Goal: Task Accomplishment & Management: Use online tool/utility

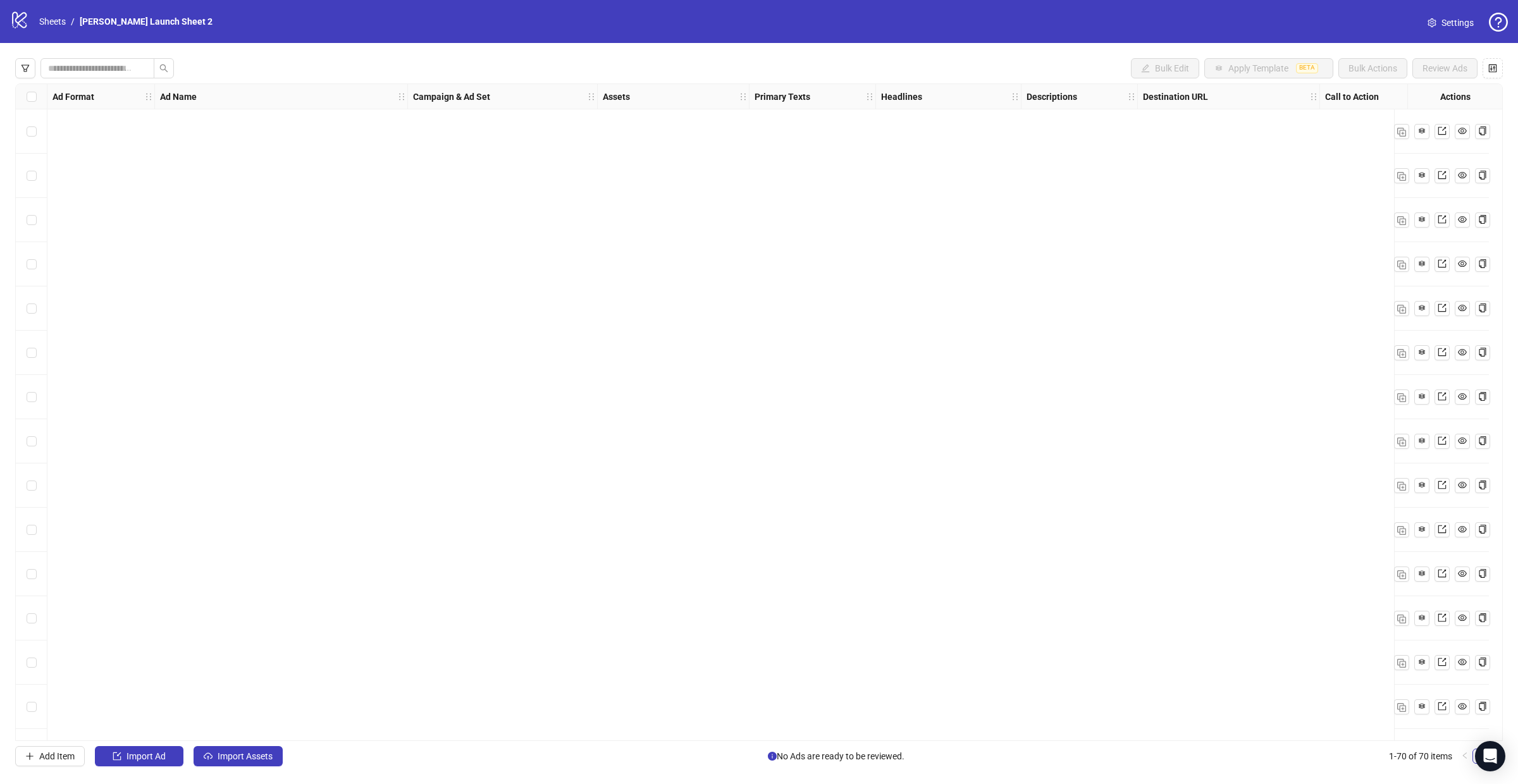
scroll to position [2473, 0]
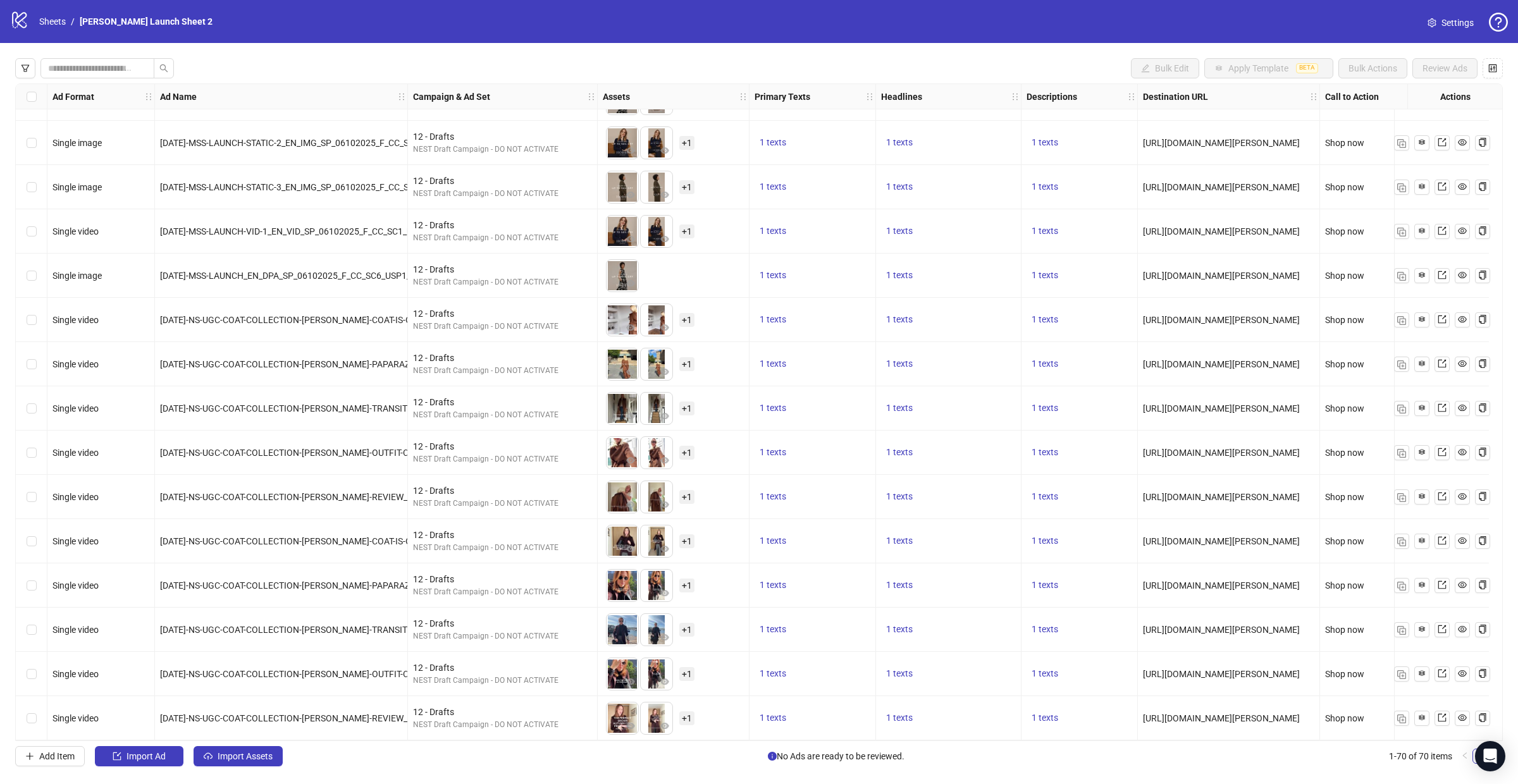
drag, startPoint x: 405, startPoint y: 105, endPoint x: 676, endPoint y: 106, distance: 271.0
click at [408, 106] on div "Resize Ad Name column" at bounding box center [406, 97] width 3 height 25
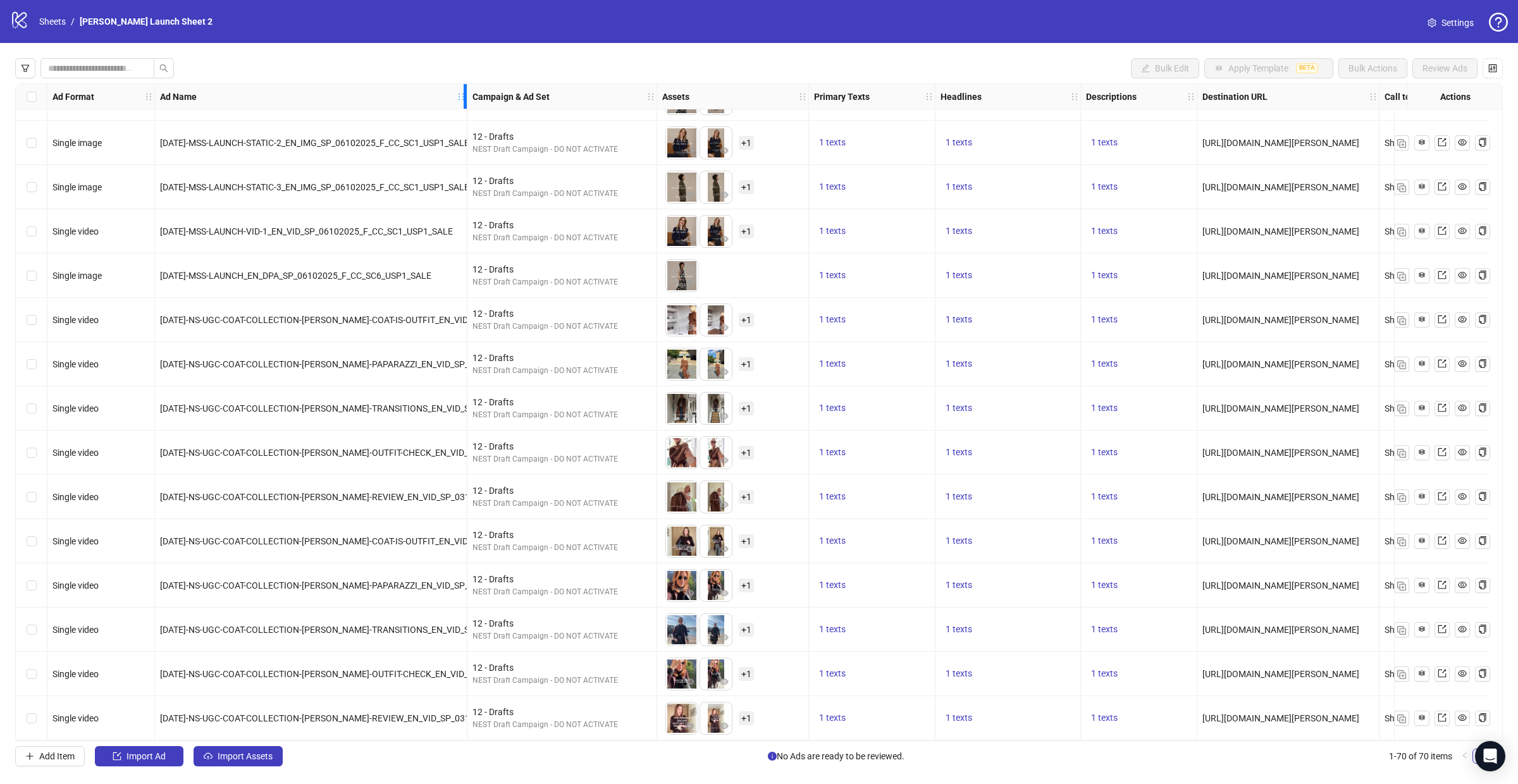
drag, startPoint x: 538, startPoint y: 106, endPoint x: 457, endPoint y: 106, distance: 81.0
click at [464, 106] on div "Resize Ad Name column" at bounding box center [465, 97] width 3 height 25
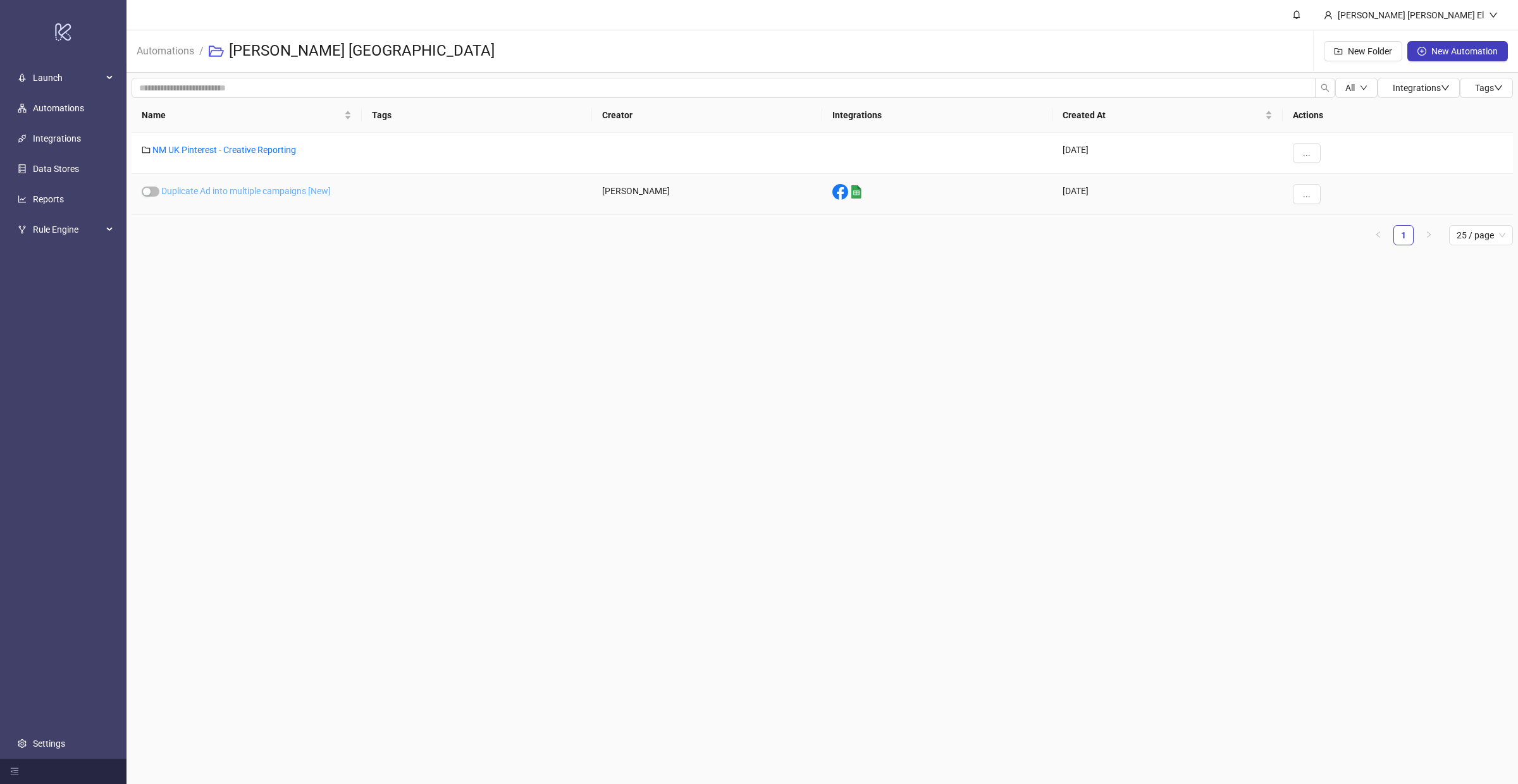
click at [211, 189] on link "Duplicate Ad into multiple campaigns [New]" at bounding box center [245, 191] width 169 height 10
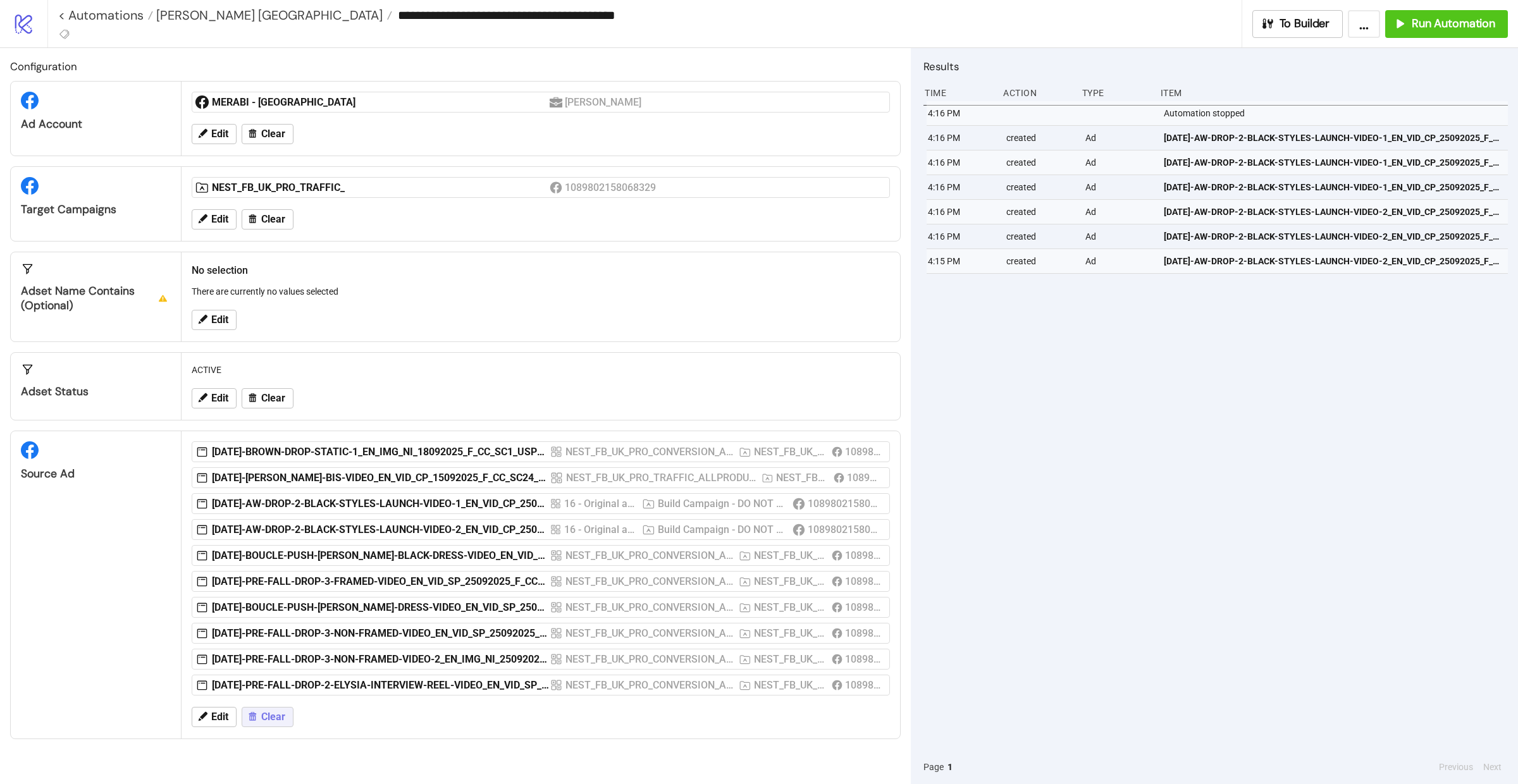
click at [274, 716] on span "Clear" at bounding box center [273, 717] width 24 height 11
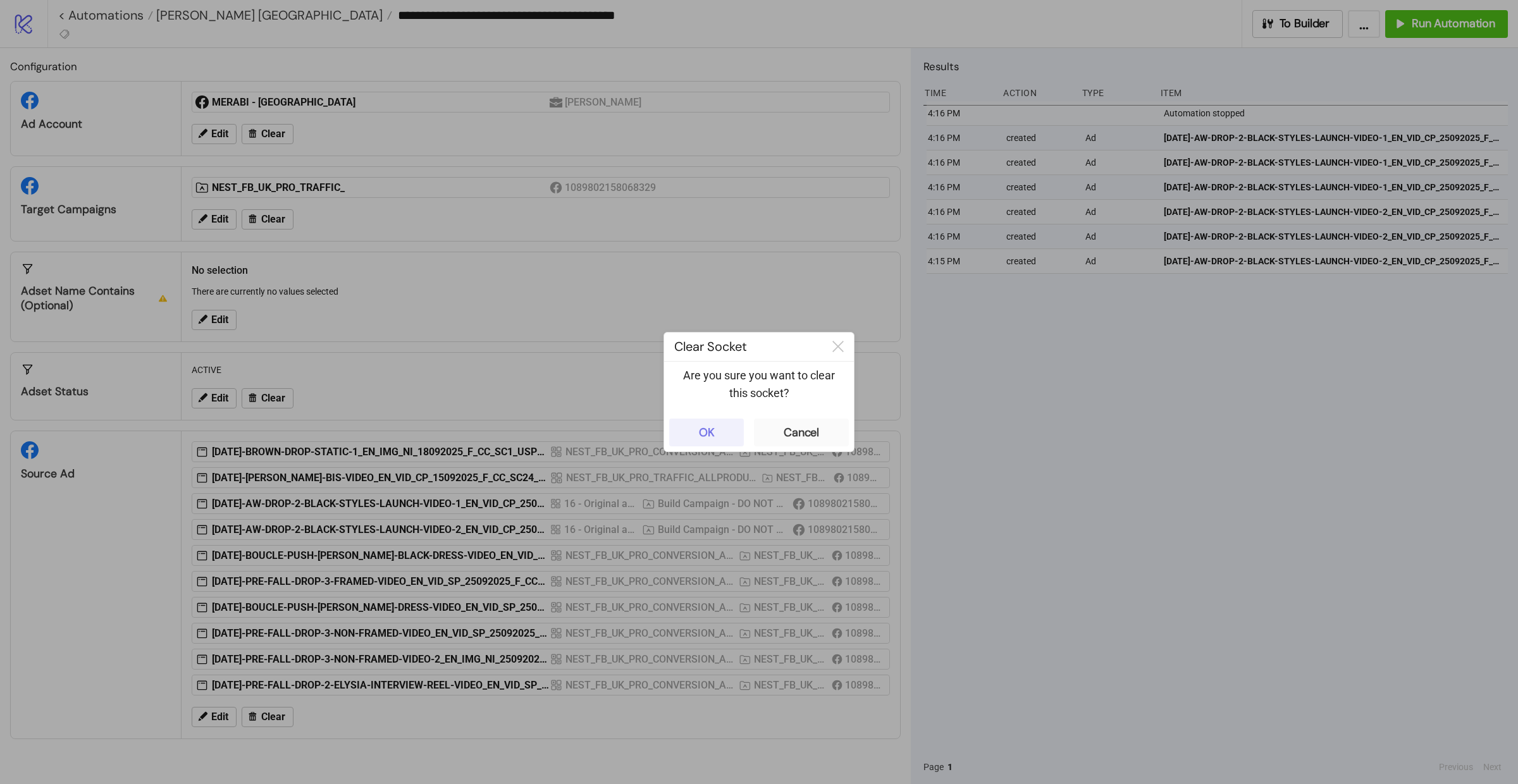
click at [726, 426] on button "OK" at bounding box center [707, 432] width 75 height 28
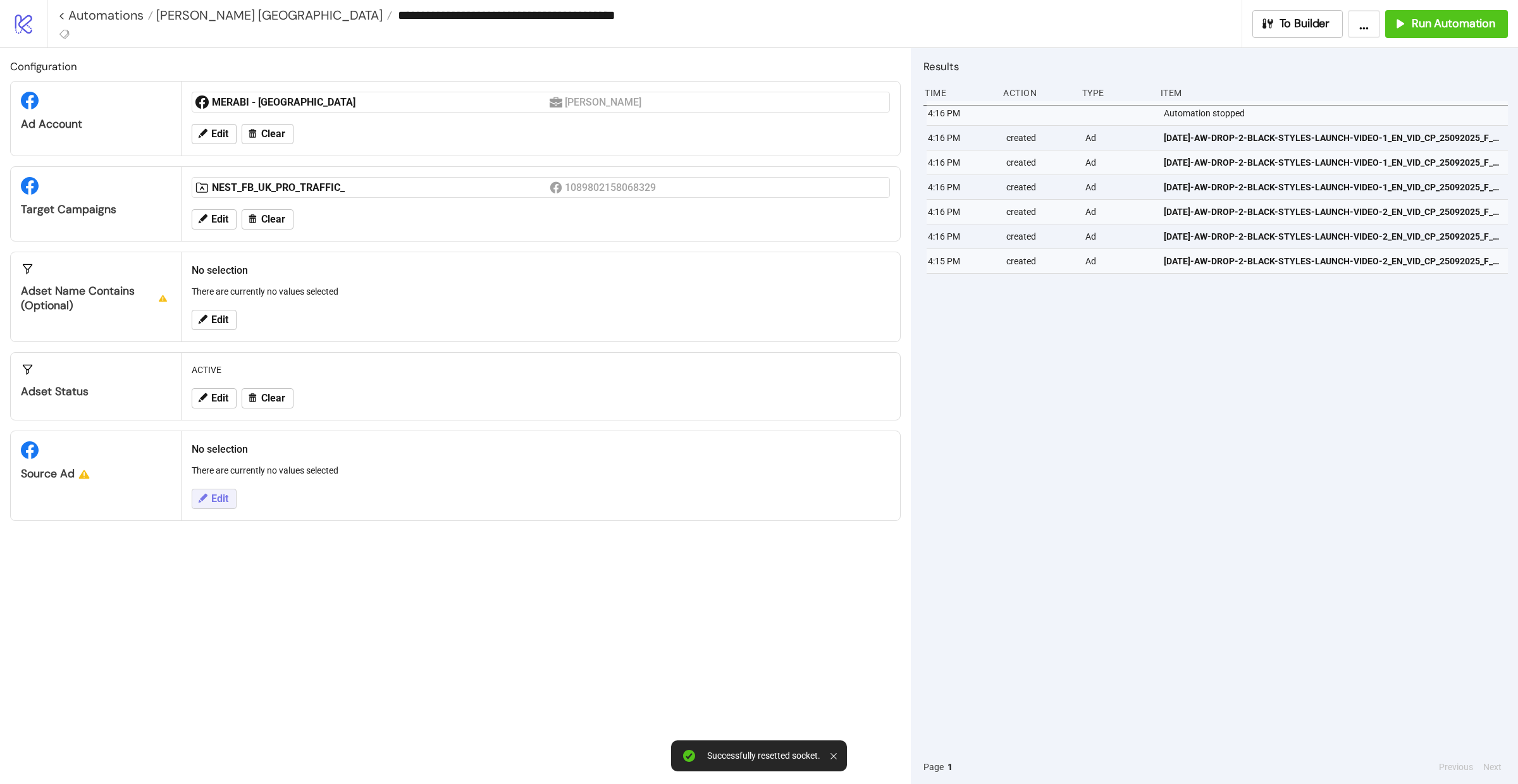
click at [193, 500] on button "Edit" at bounding box center [214, 499] width 45 height 20
click at [265, 524] on div at bounding box center [534, 515] width 660 height 18
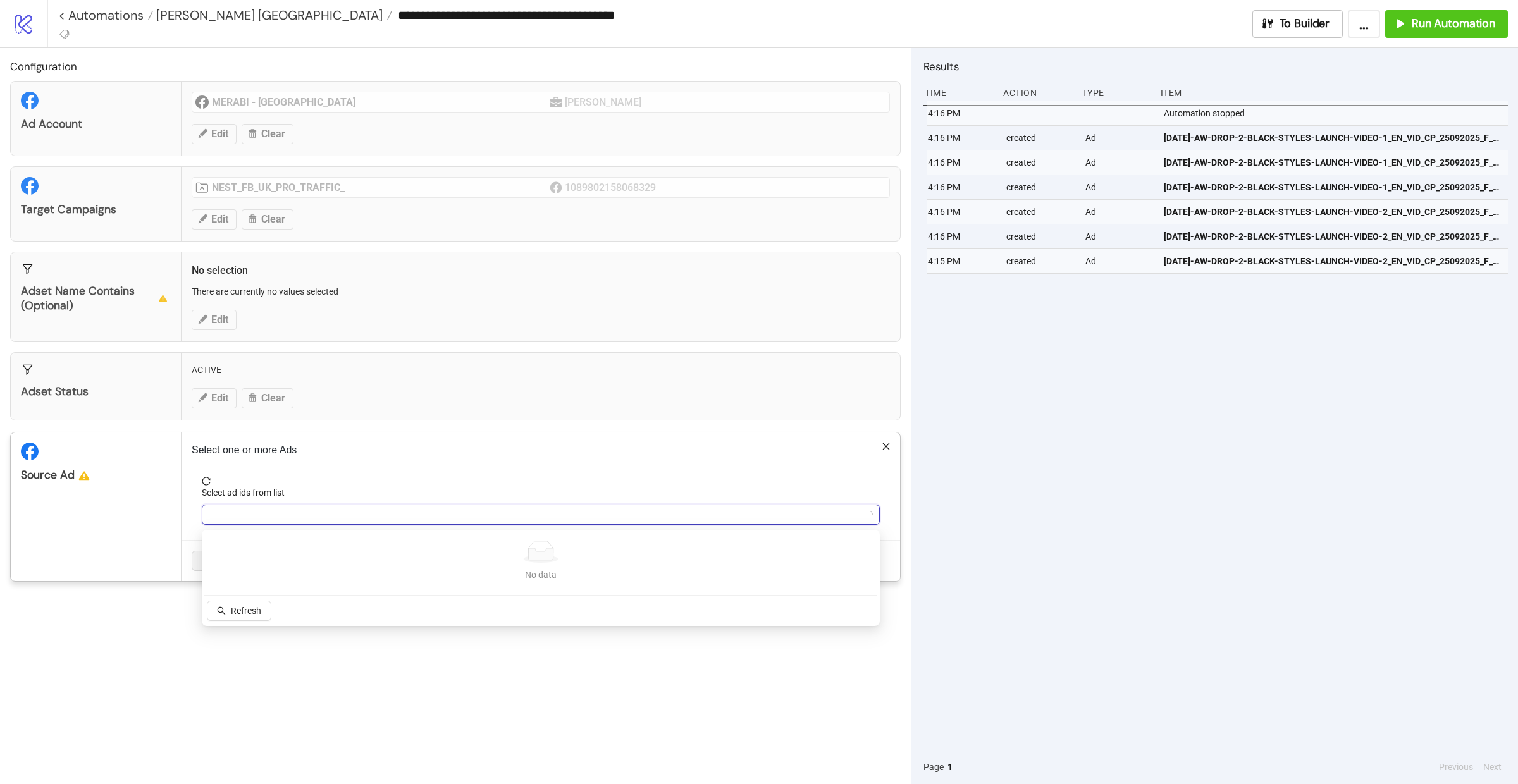
click at [265, 524] on div at bounding box center [534, 515] width 660 height 18
click at [265, 523] on div at bounding box center [534, 515] width 660 height 18
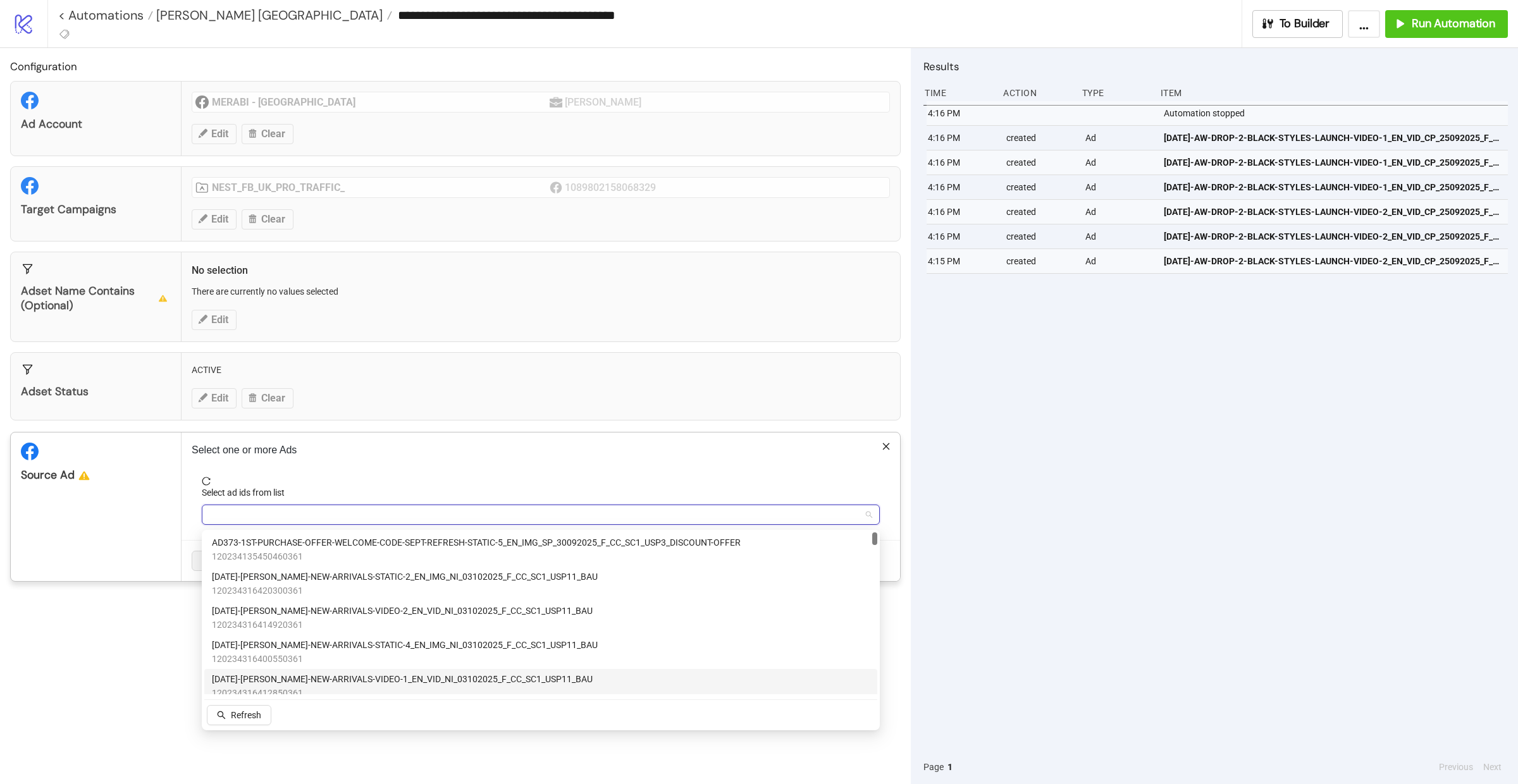
click at [413, 683] on span "AD385-DIANE-BURGUNDY-NEW-ARRIVALS-VIDEO-1_EN_VID_NI_03102025_F_CC_SC1_USP11_BAU" at bounding box center [402, 679] width 381 height 14
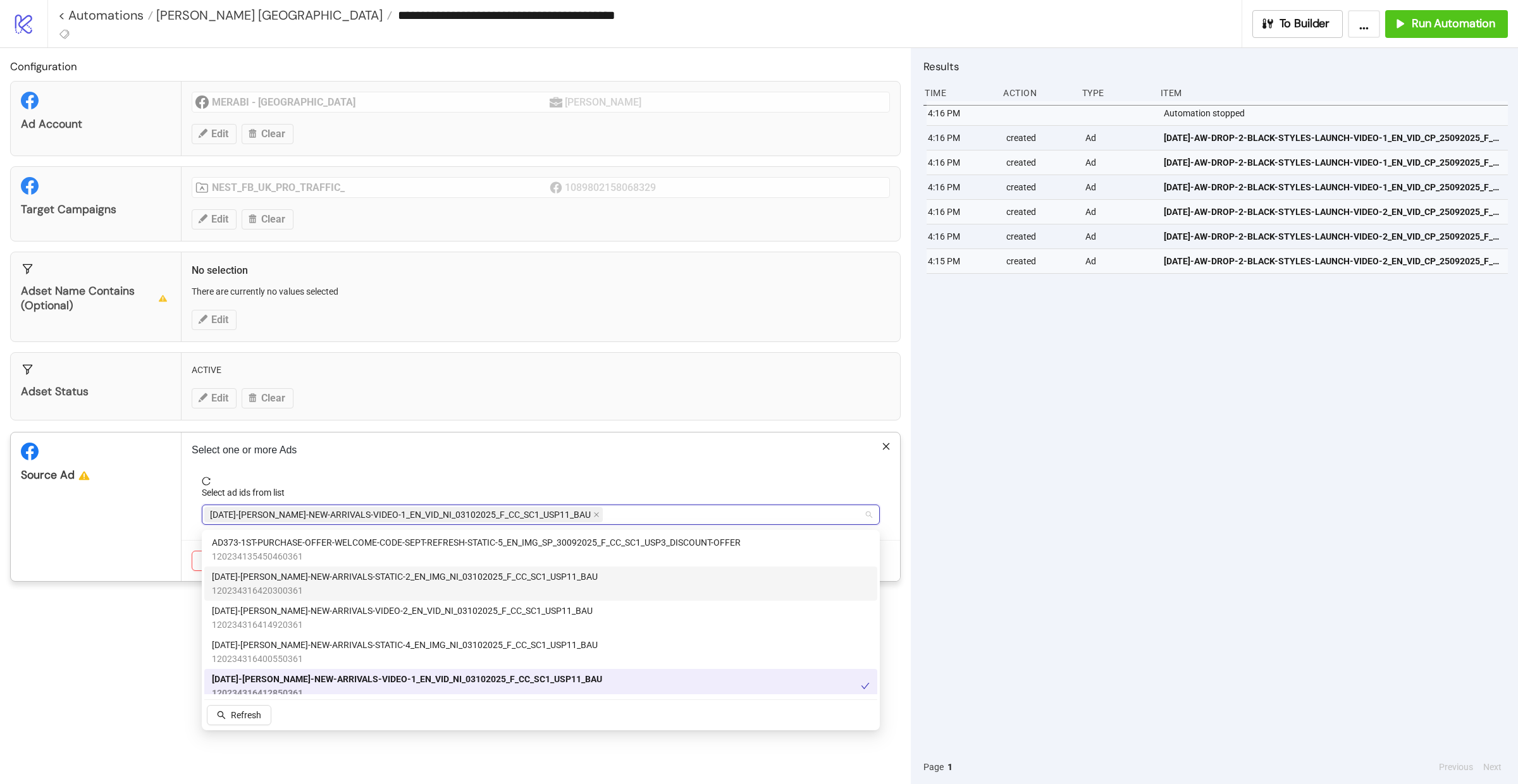
click at [428, 578] on span "AD382-DIANE-BURGUNDY-NEW-ARRIVALS-STATIC-2_EN_IMG_NI_03102025_F_CC_SC1_USP11_BAU" at bounding box center [405, 577] width 386 height 14
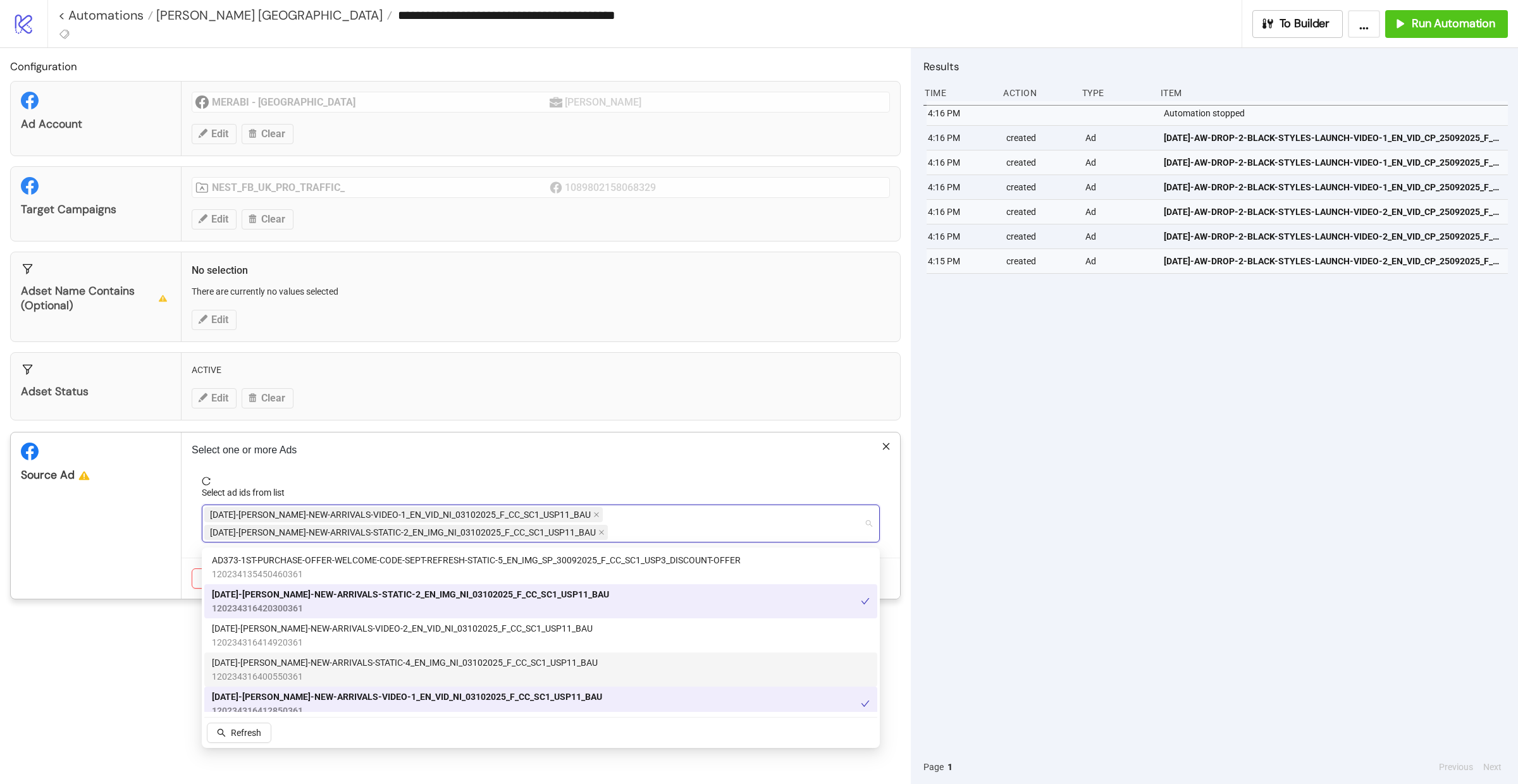
click at [415, 671] on span "120234316400550361" at bounding box center [405, 677] width 386 height 14
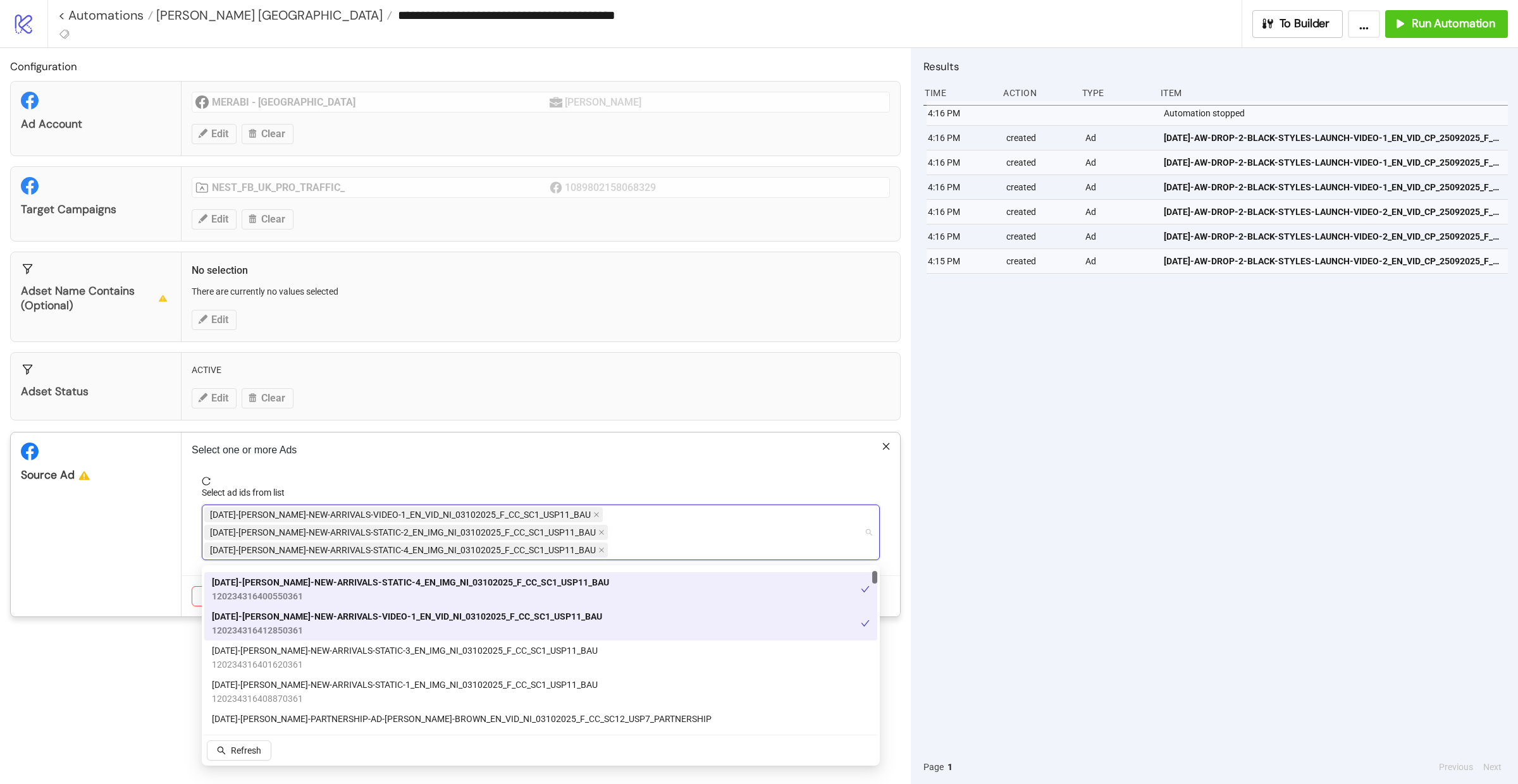
scroll to position [101, 0]
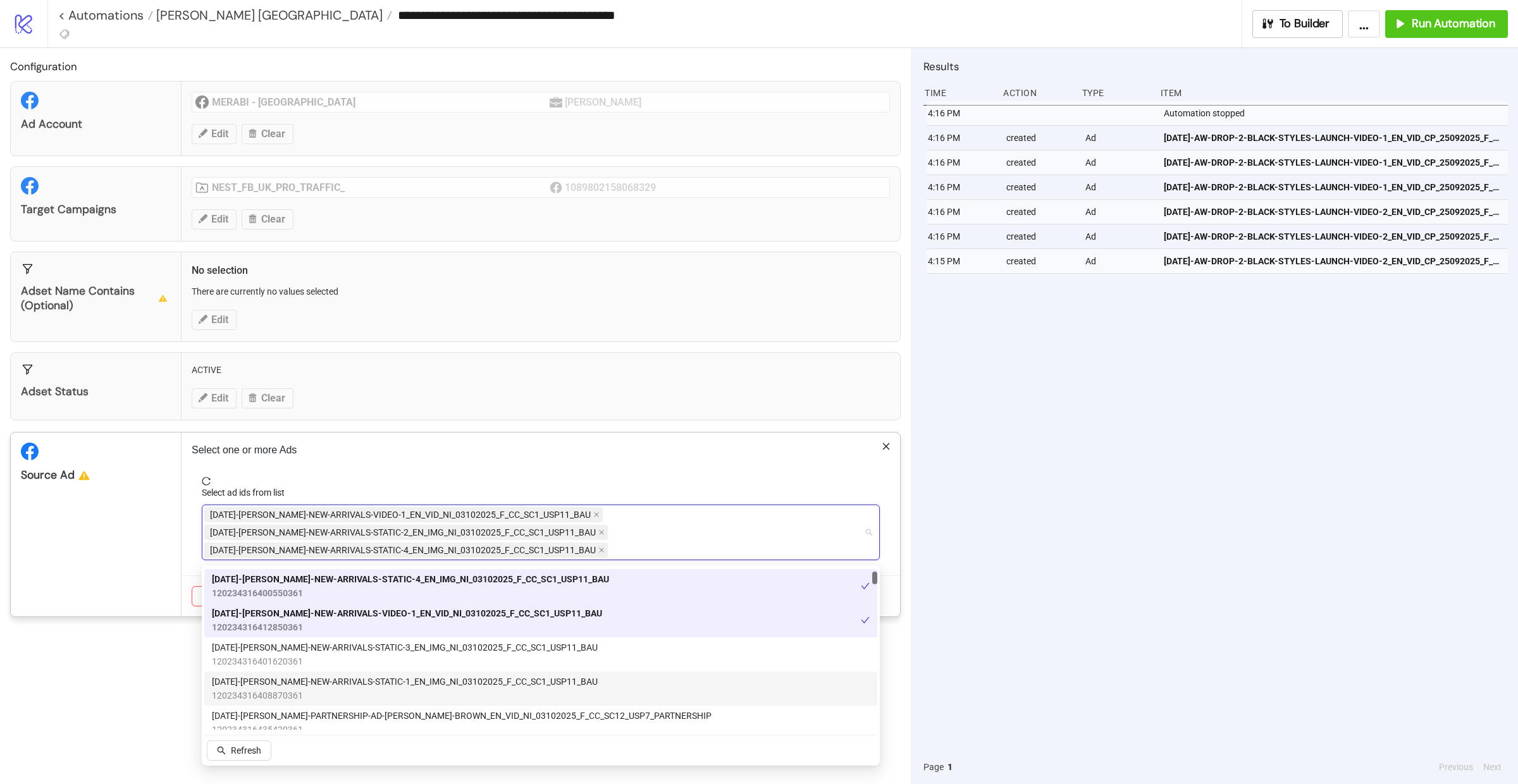
click at [415, 685] on span "AD381-DIANE-BURGUNDY-NEW-ARRIVALS-STATIC-1_EN_IMG_NI_03102025_F_CC_SC1_USP11_BAU" at bounding box center [405, 682] width 386 height 14
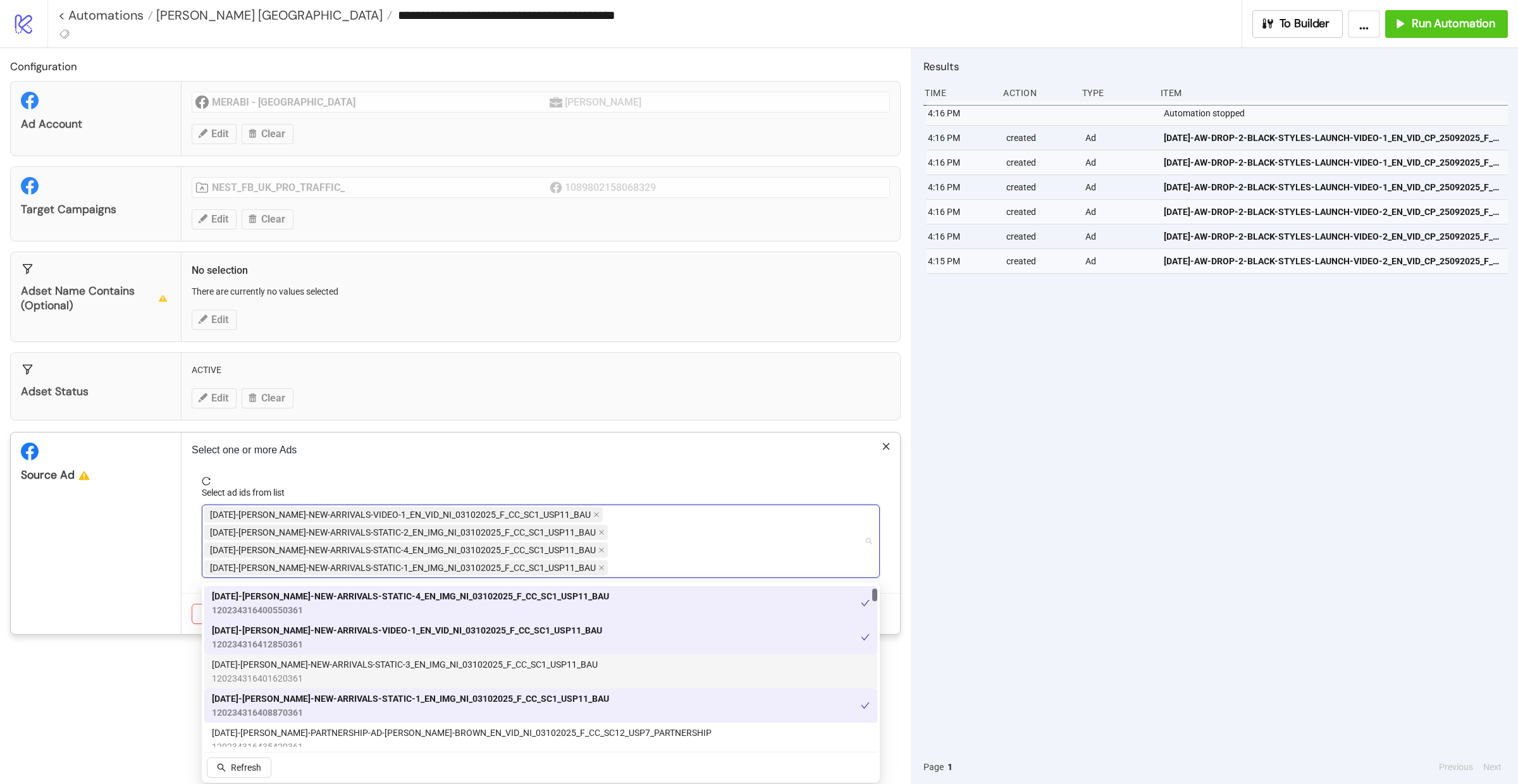
click at [415, 667] on span "AD383-DIANE-BURGUNDY-NEW-ARRIVALS-STATIC-3_EN_IMG_NI_03102025_F_CC_SC1_USP11_BAU" at bounding box center [405, 665] width 386 height 14
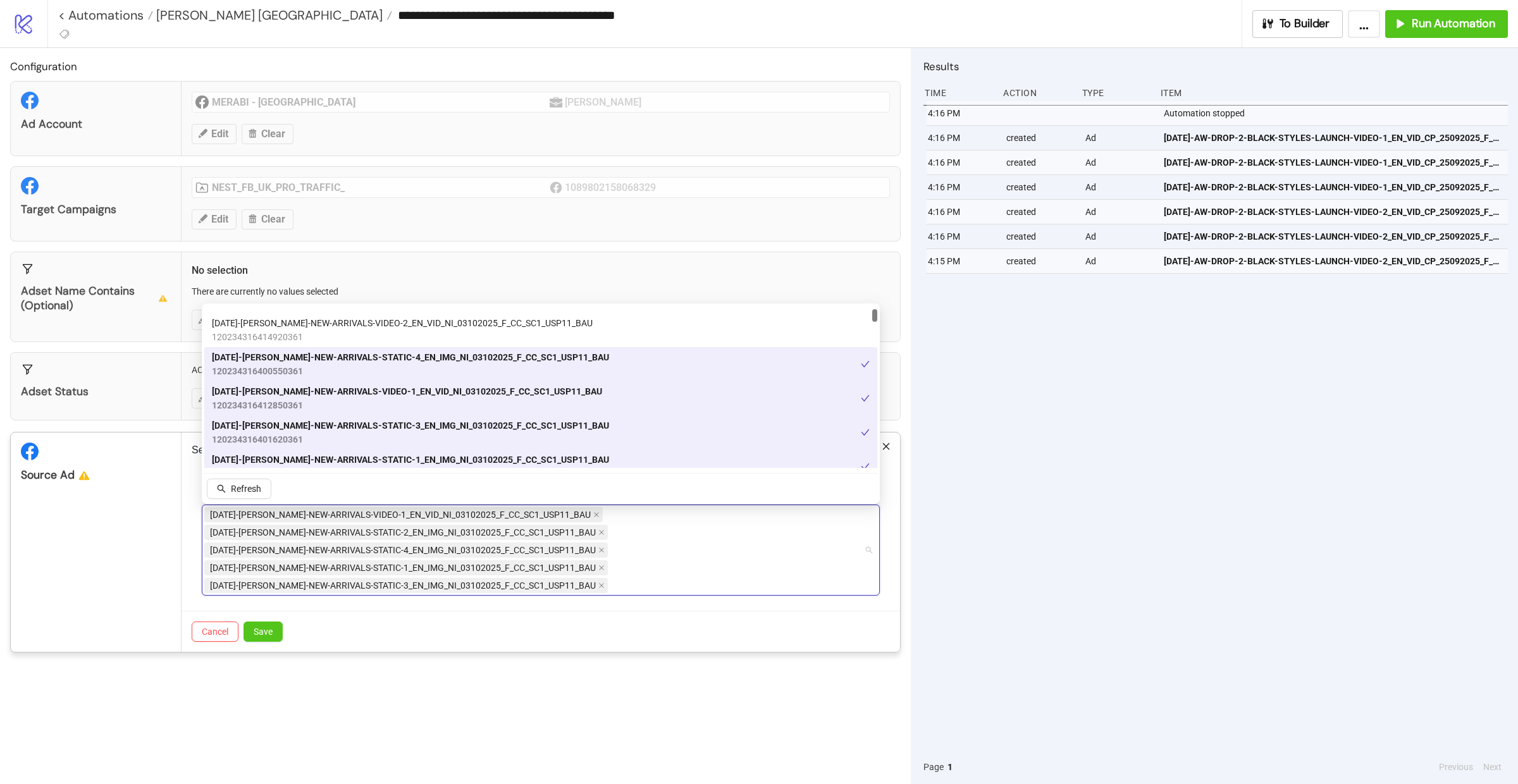
scroll to position [61, 0]
click at [265, 633] on span "Save" at bounding box center [263, 631] width 19 height 10
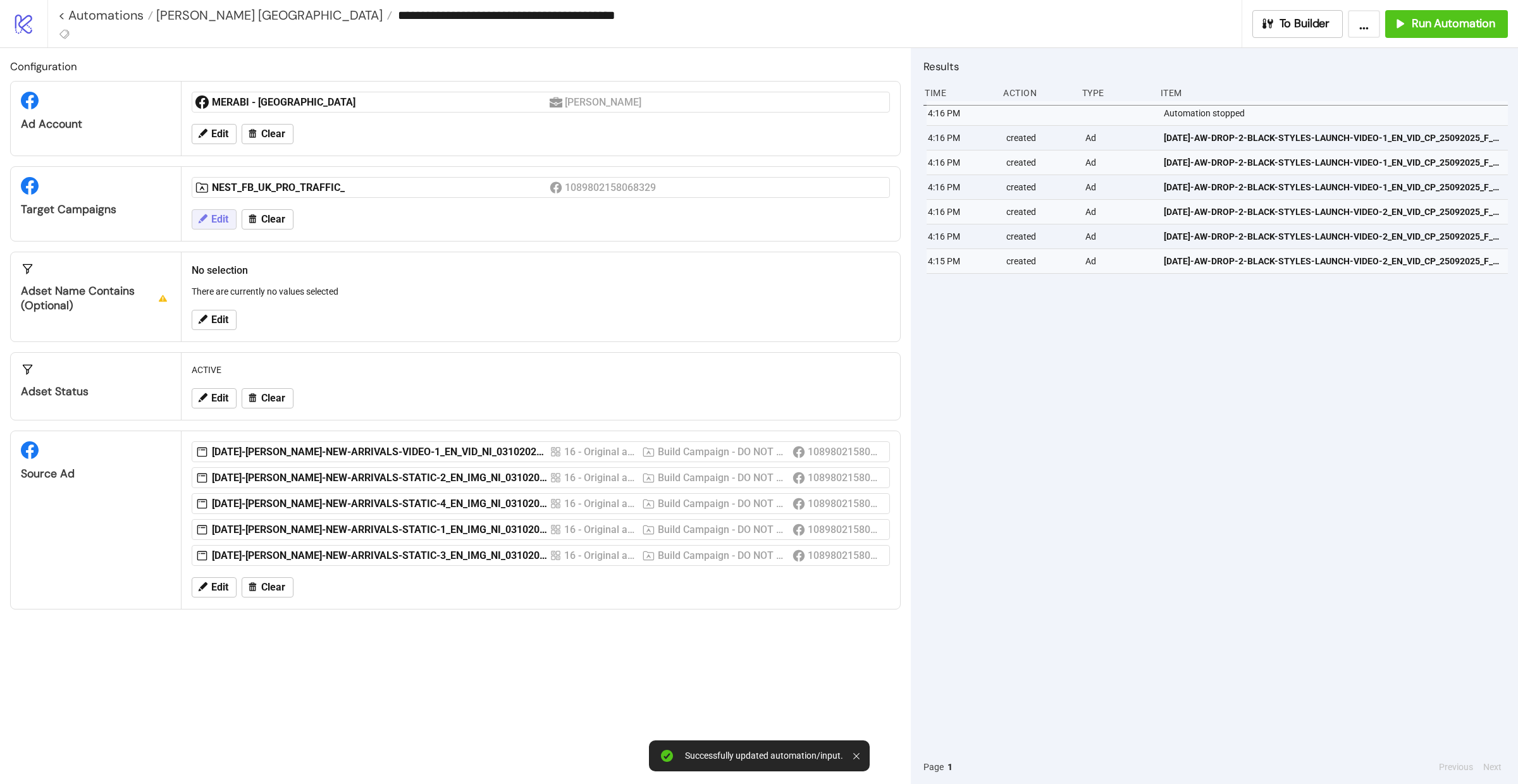
click at [221, 218] on span "Edit" at bounding box center [220, 219] width 17 height 11
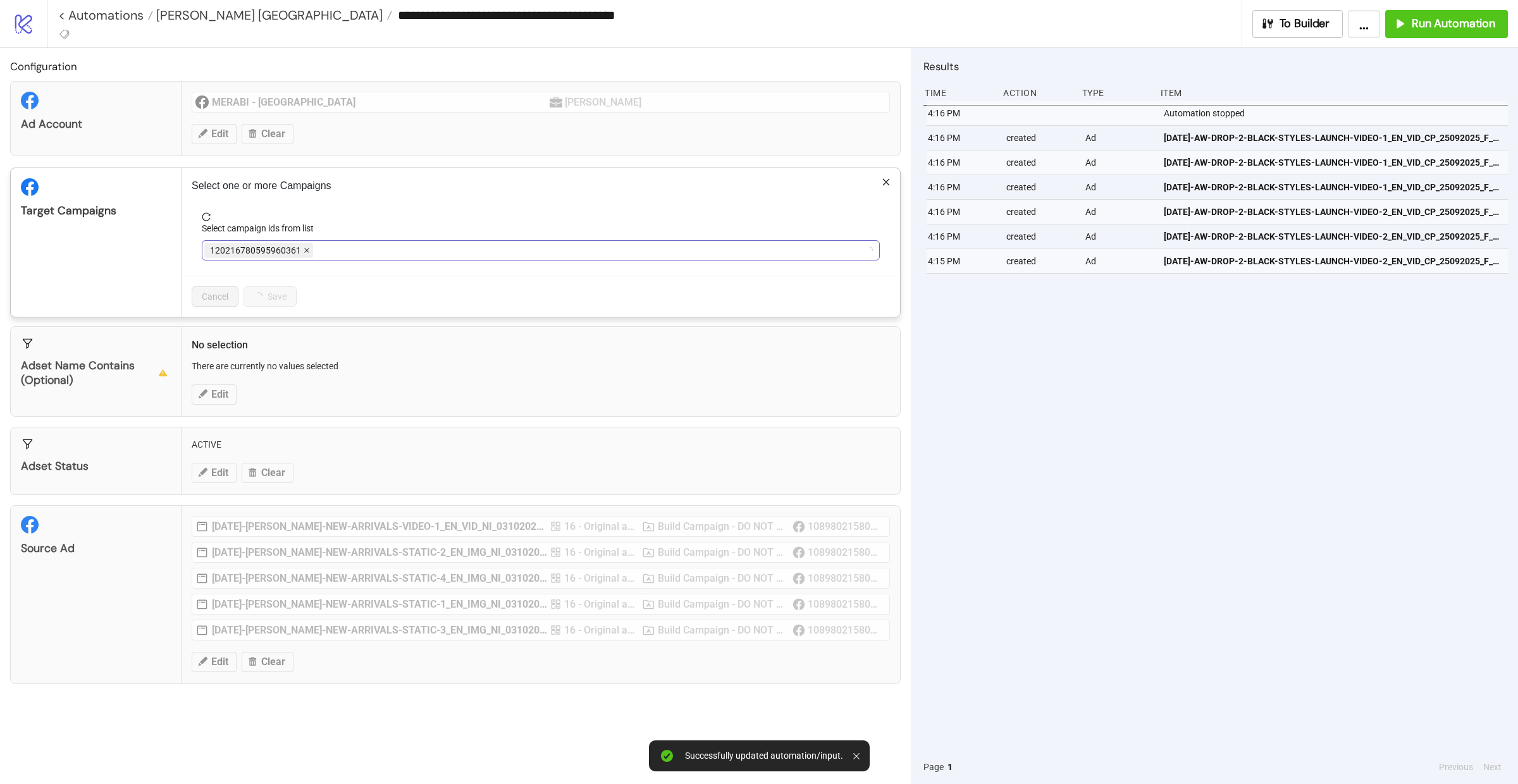
click at [304, 251] on icon "close" at bounding box center [306, 250] width 6 height 6
click at [313, 251] on div at bounding box center [534, 251] width 660 height 18
click at [354, 249] on div "NEST_FB_UK_PRO_TRAFFIC_" at bounding box center [534, 251] width 660 height 18
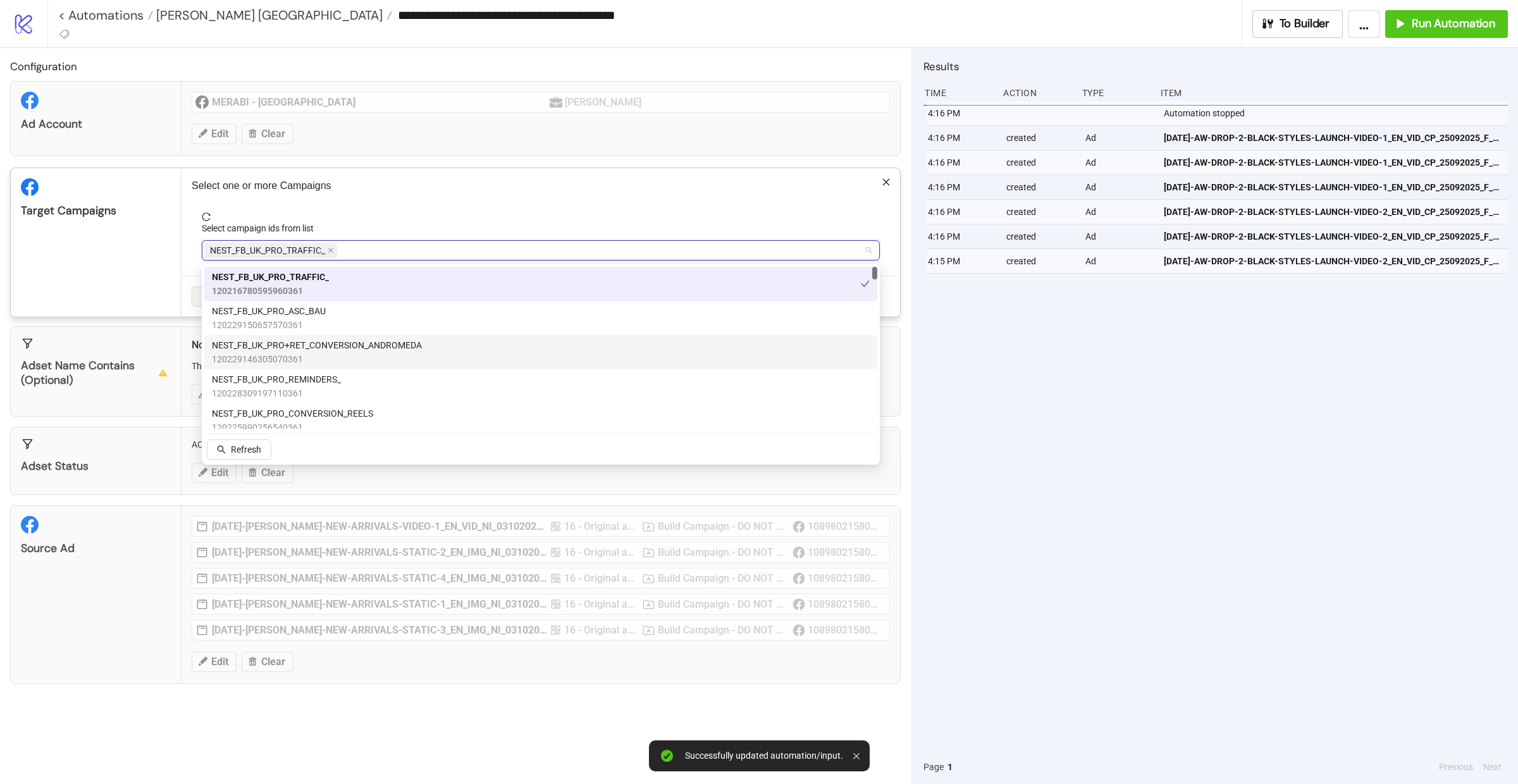
click at [361, 345] on span "NEST_FB_UK_PRO+RET_CONVERSION_ANDROMEDA" at bounding box center [317, 345] width 210 height 14
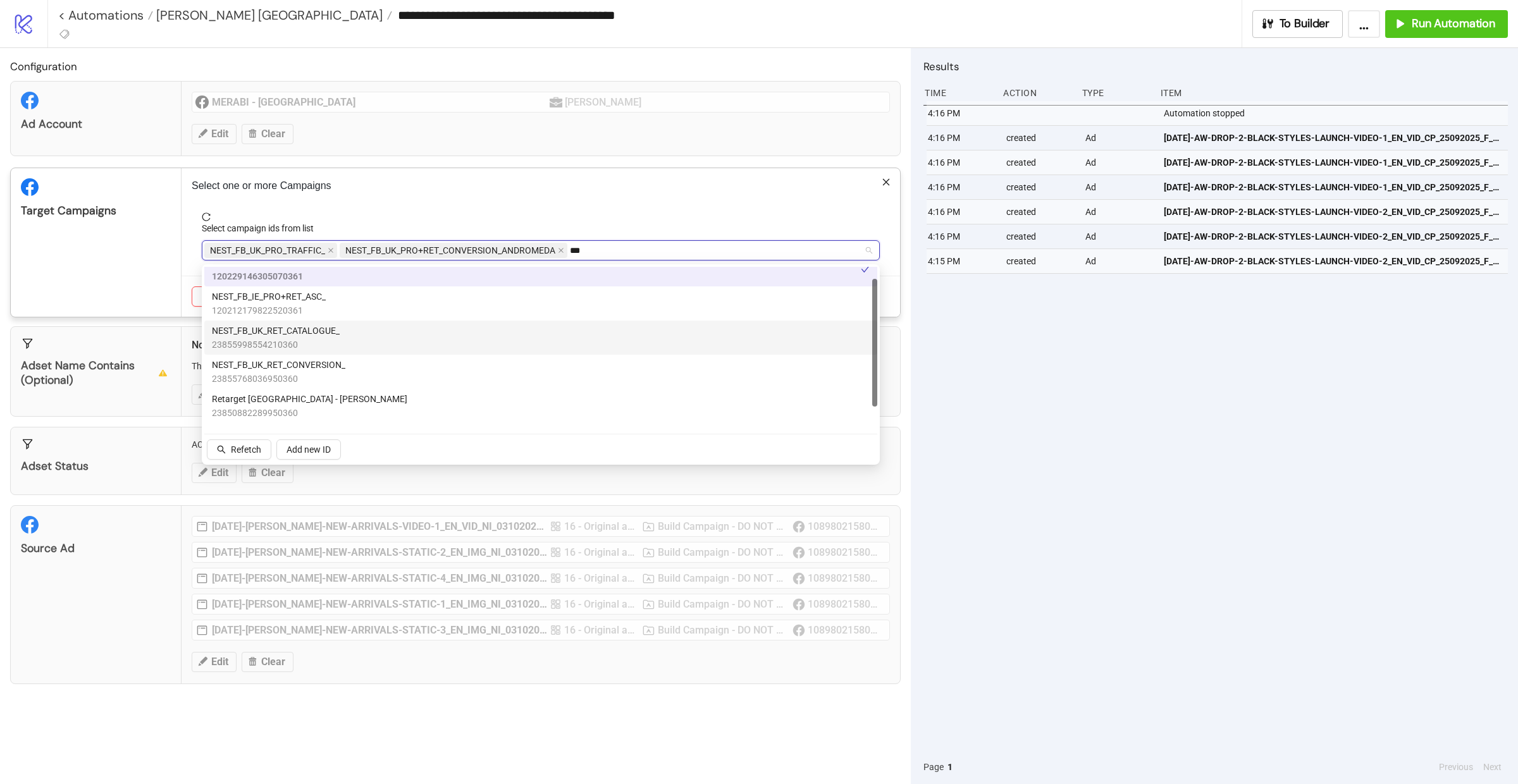
scroll to position [0, 0]
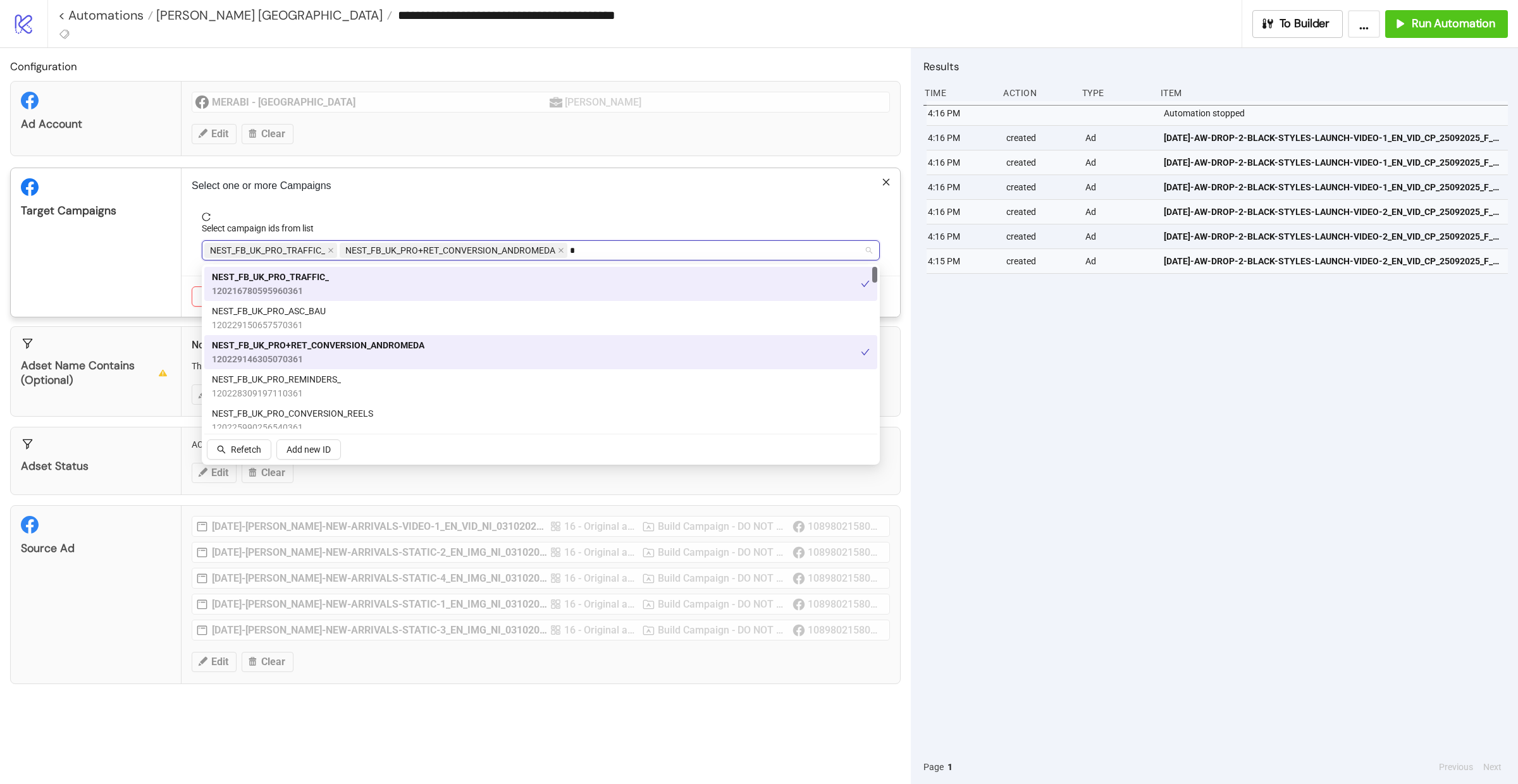
type input "**"
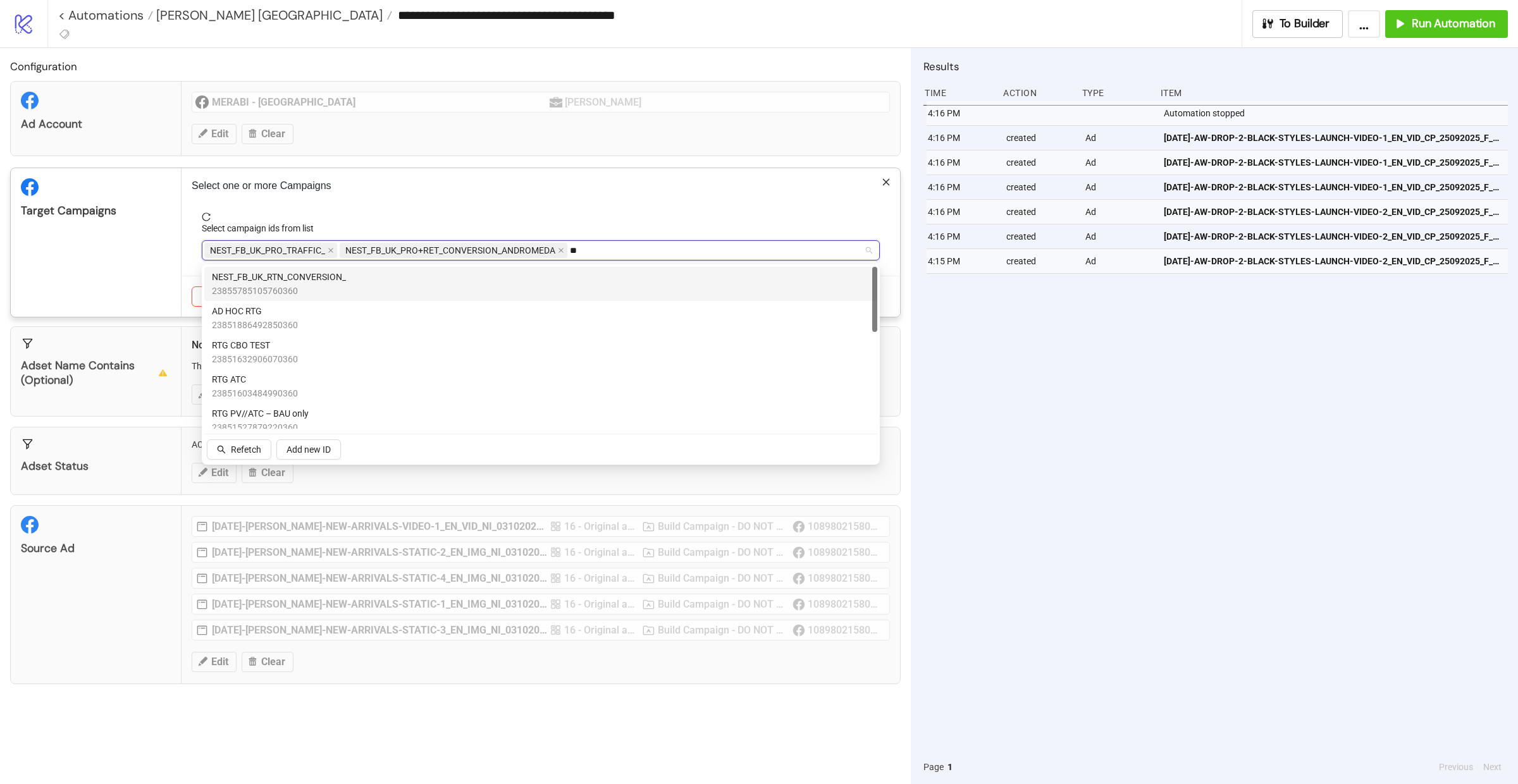
click at [426, 285] on div "NEST_FB_UK_RTN_CONVERSION_ 23855785105760360" at bounding box center [541, 284] width 658 height 28
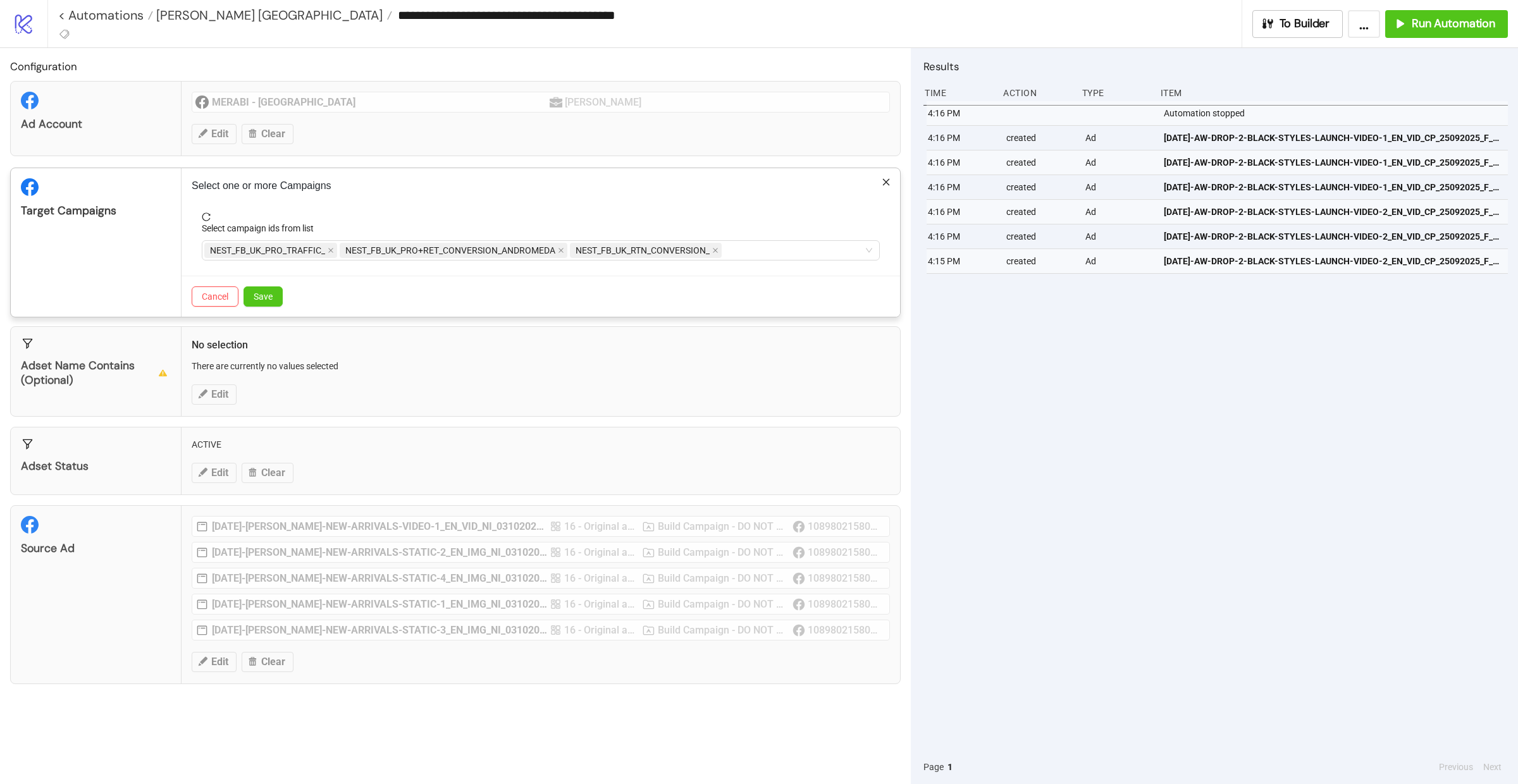
click at [156, 270] on div "Target Campaigns" at bounding box center [96, 242] width 171 height 149
click at [265, 302] on span "Save" at bounding box center [263, 296] width 19 height 10
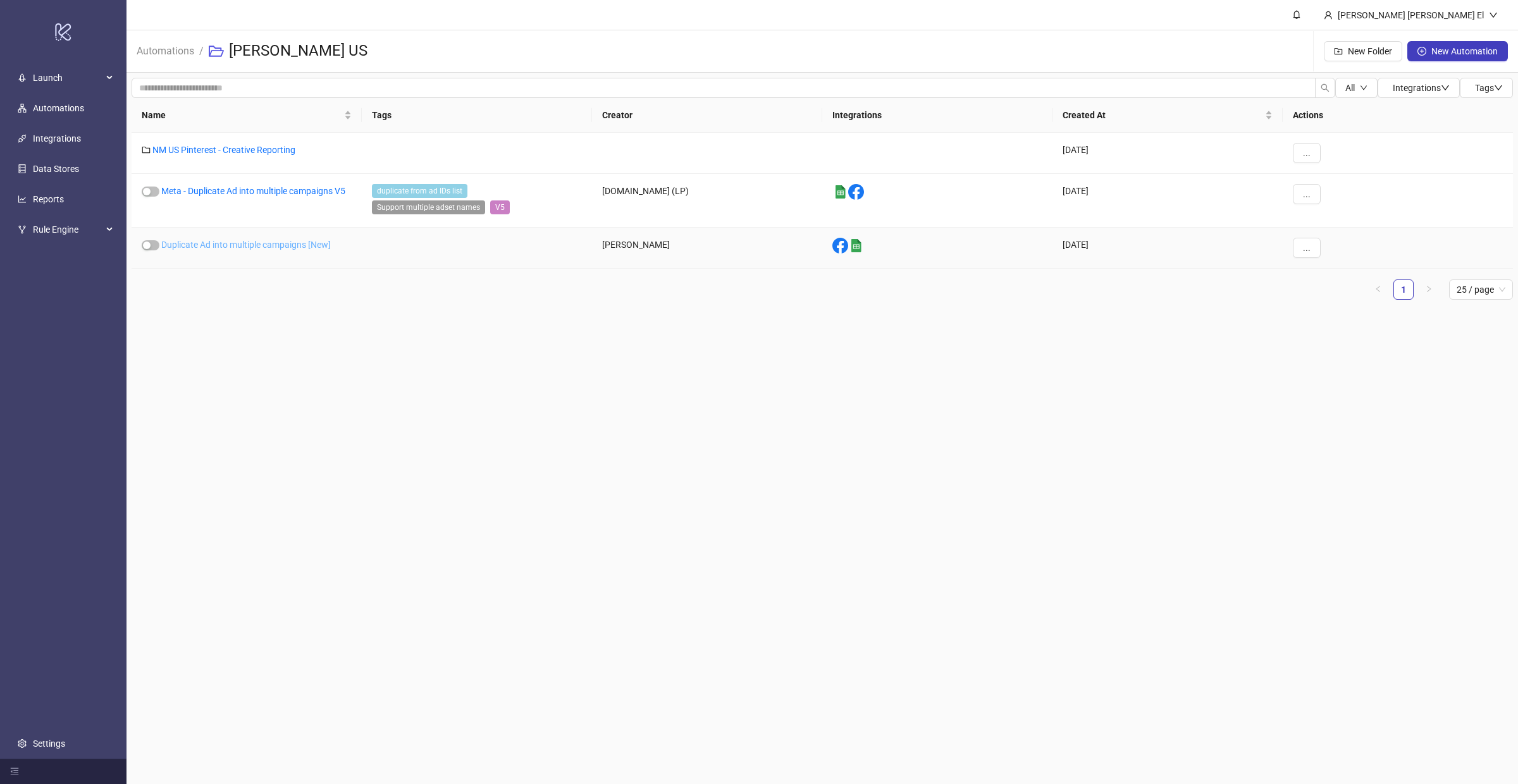
click at [274, 243] on link "Duplicate Ad into multiple campaigns [New]" at bounding box center [245, 245] width 169 height 10
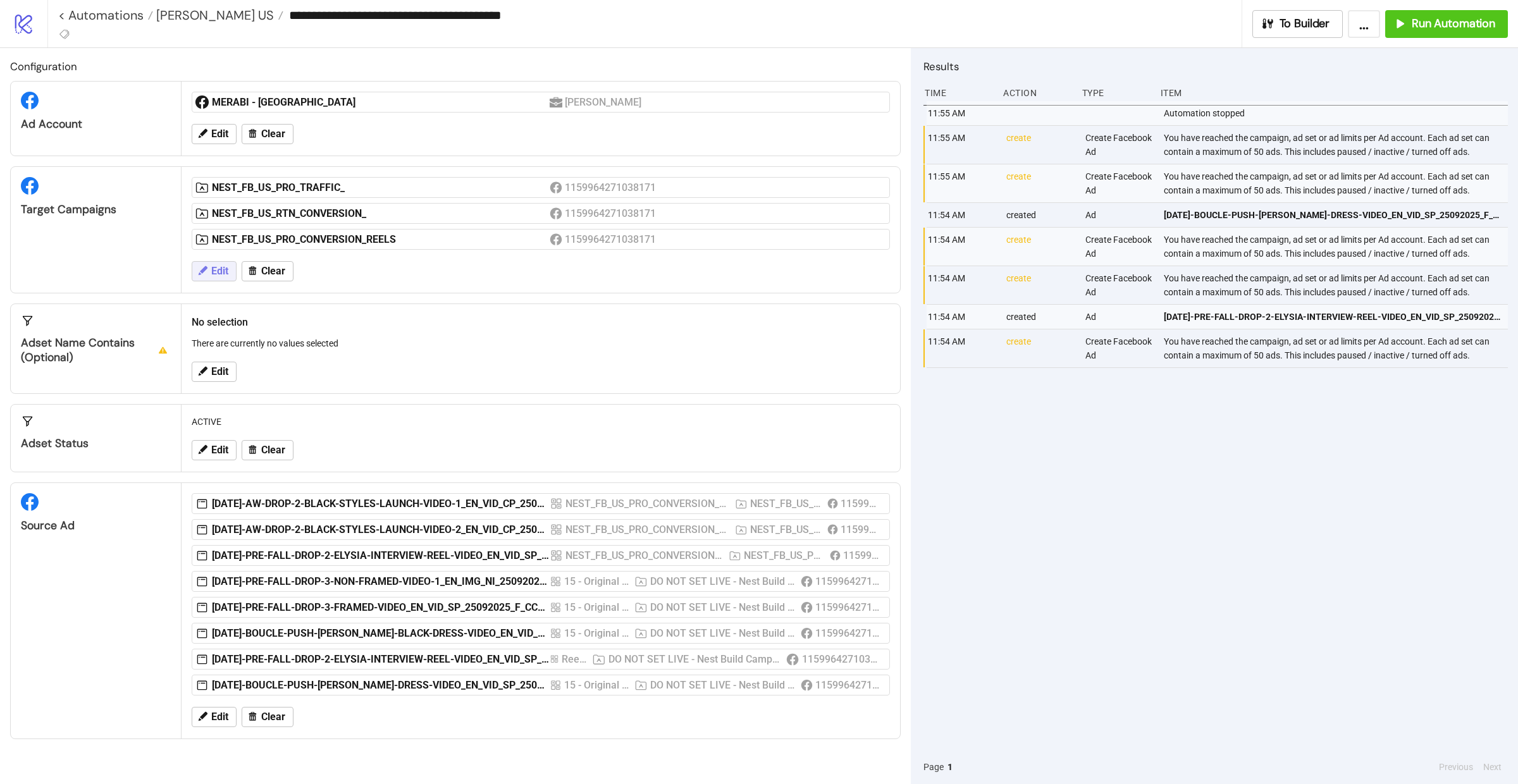
click at [229, 269] on button "Edit" at bounding box center [214, 271] width 45 height 20
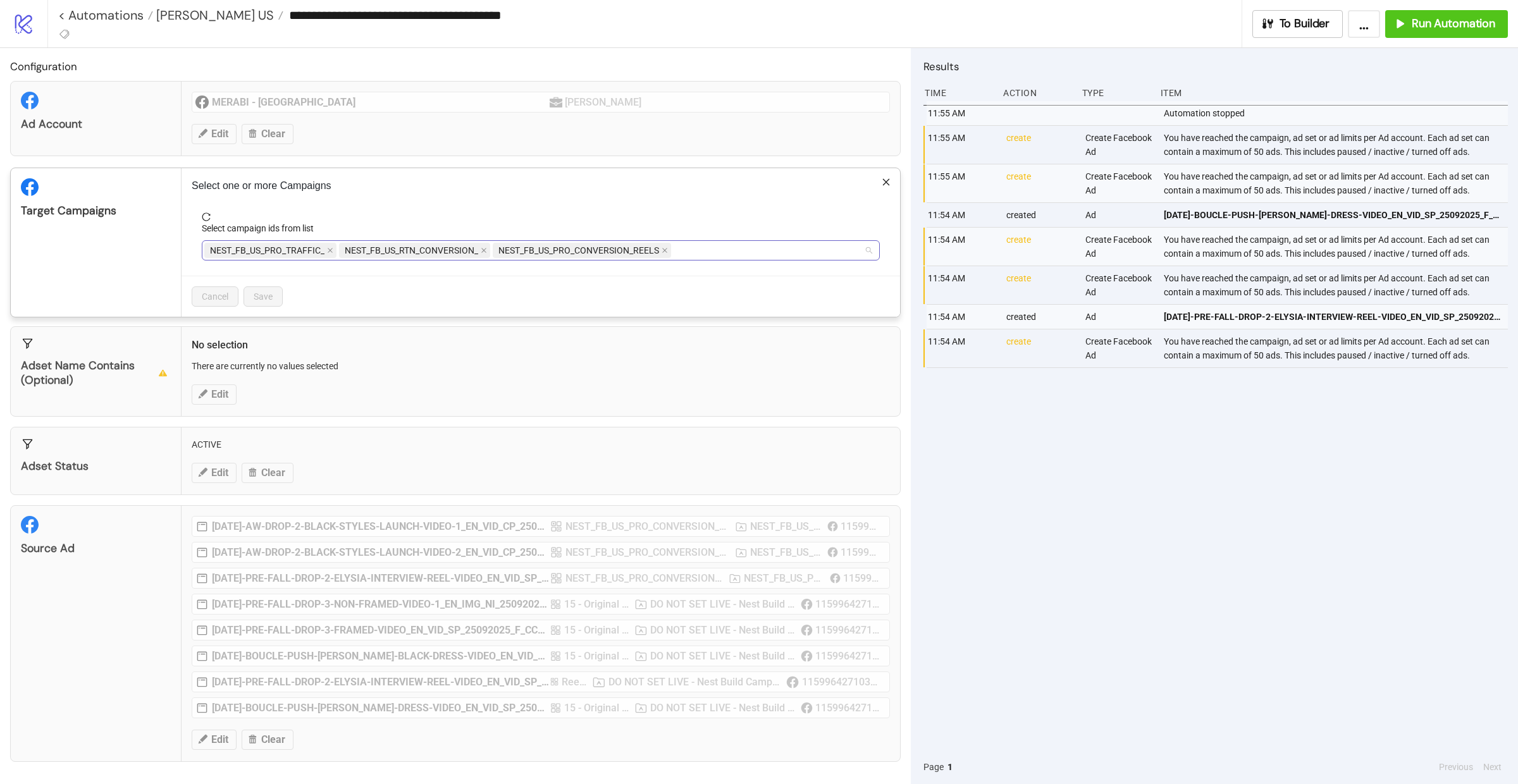
click at [670, 251] on span "NEST_FB_US_PRO_CONVERSION_REELS" at bounding box center [582, 251] width 178 height 15
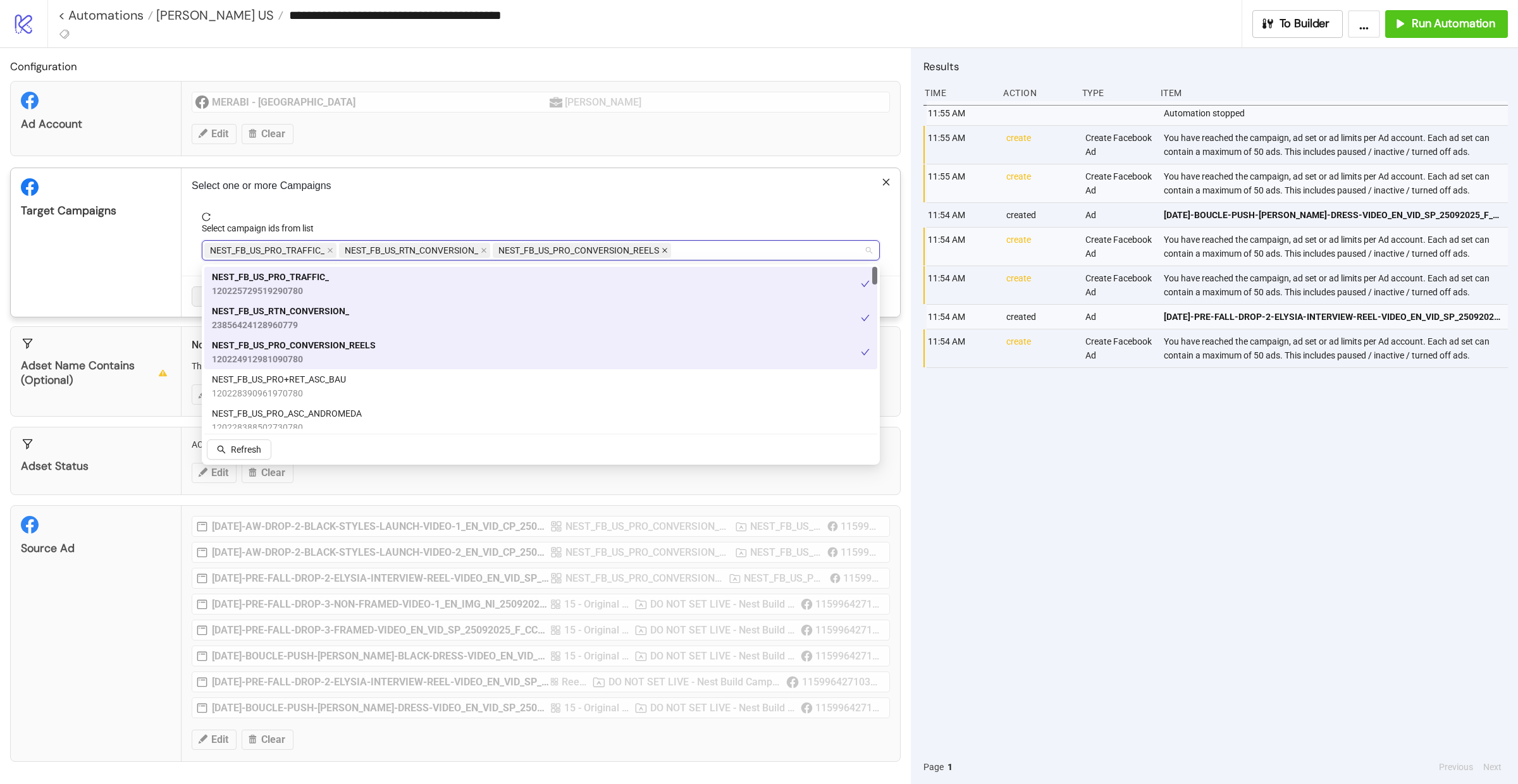
click at [668, 252] on icon "close" at bounding box center [665, 250] width 6 height 6
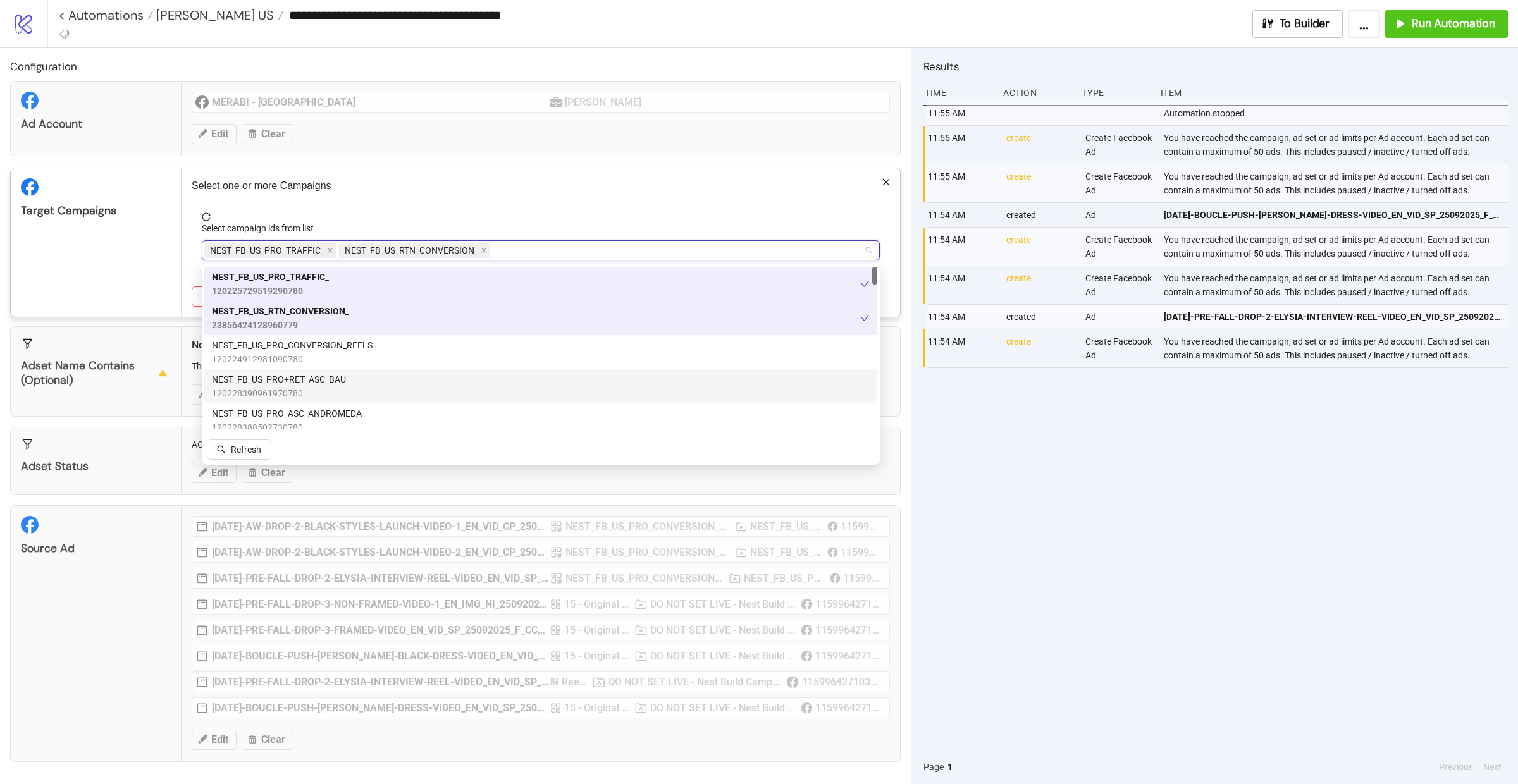
click at [301, 392] on span "120228390961970780" at bounding box center [279, 393] width 134 height 14
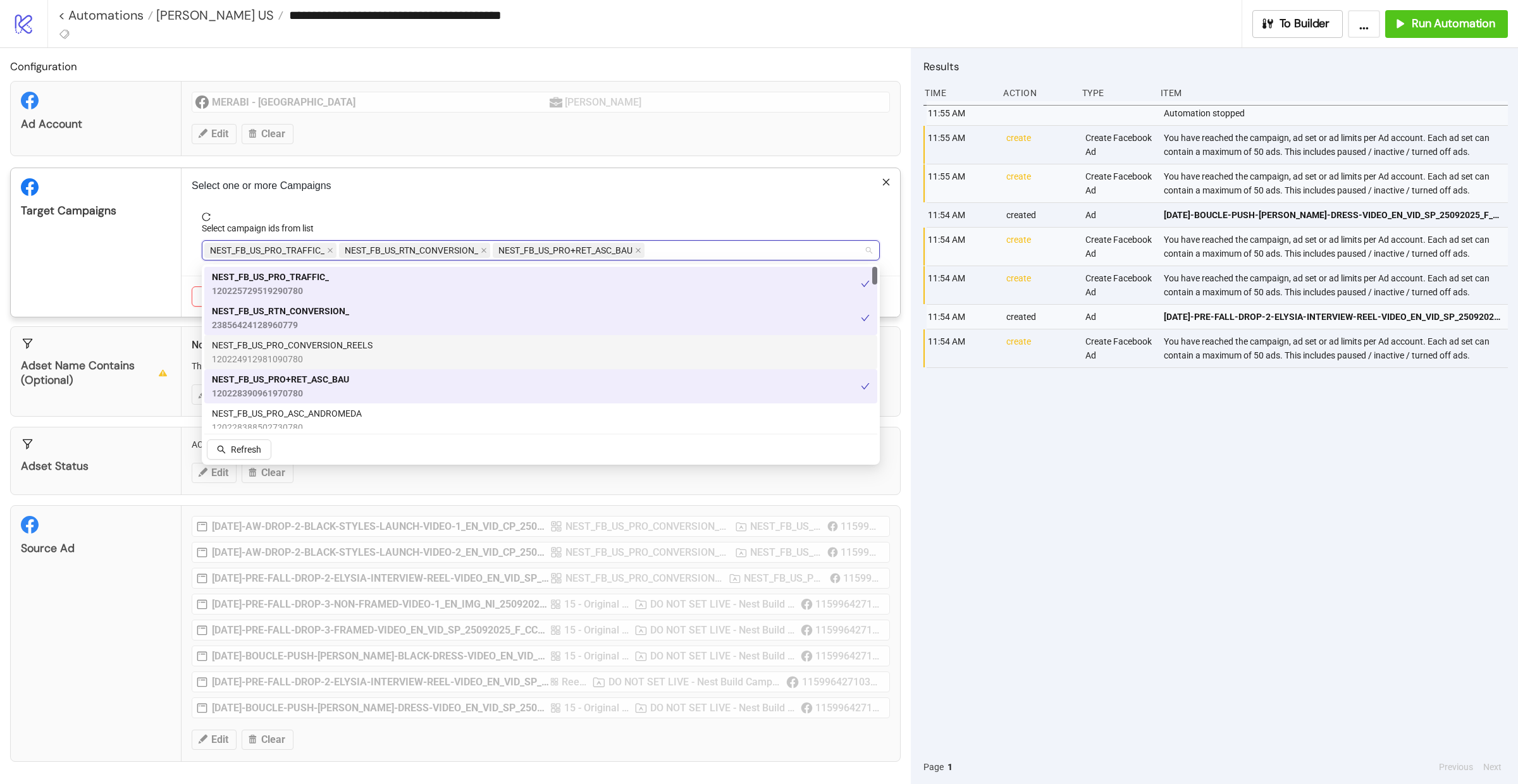
click at [112, 249] on div "Target Campaigns" at bounding box center [96, 242] width 171 height 149
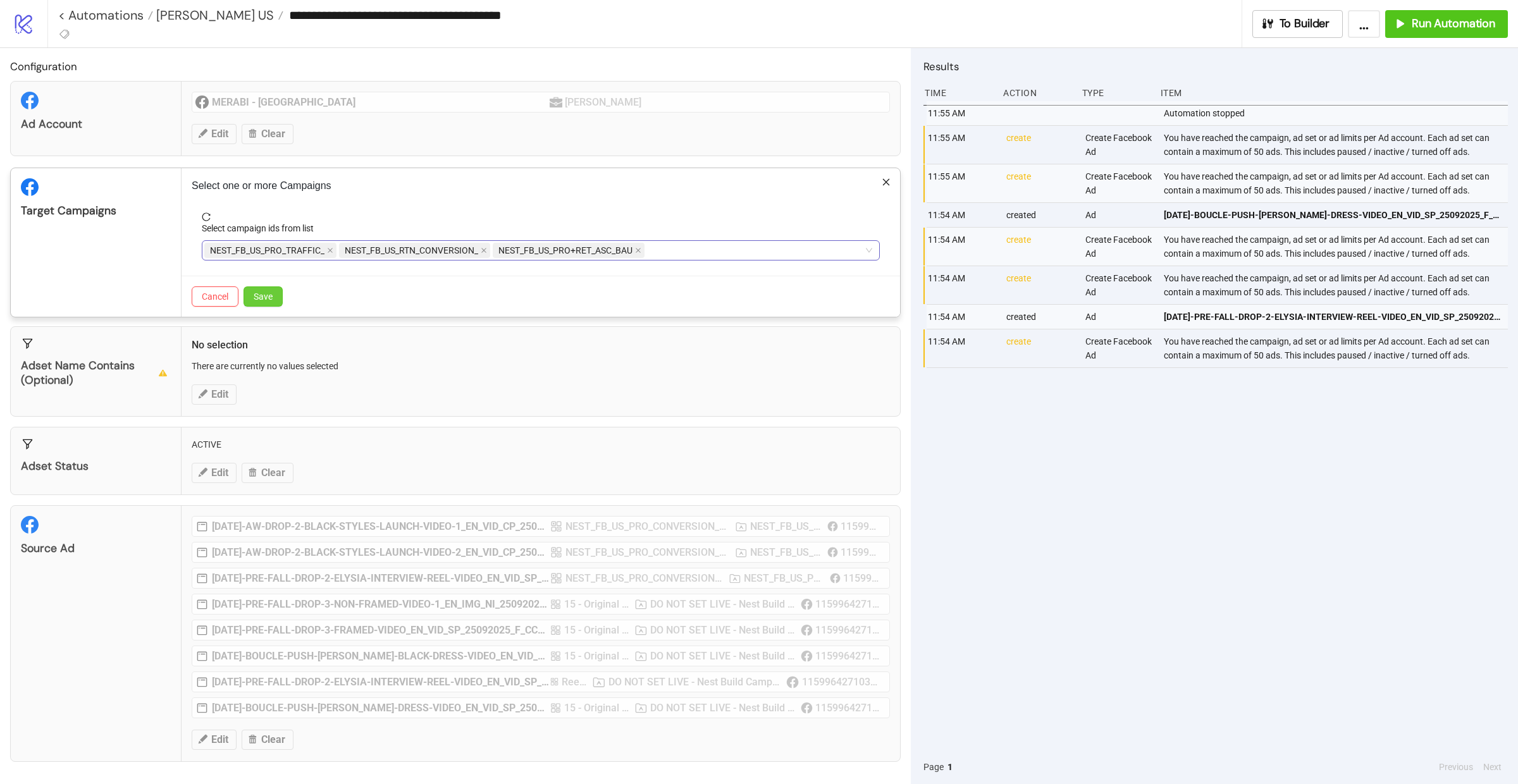
click at [267, 298] on span "Save" at bounding box center [263, 296] width 19 height 10
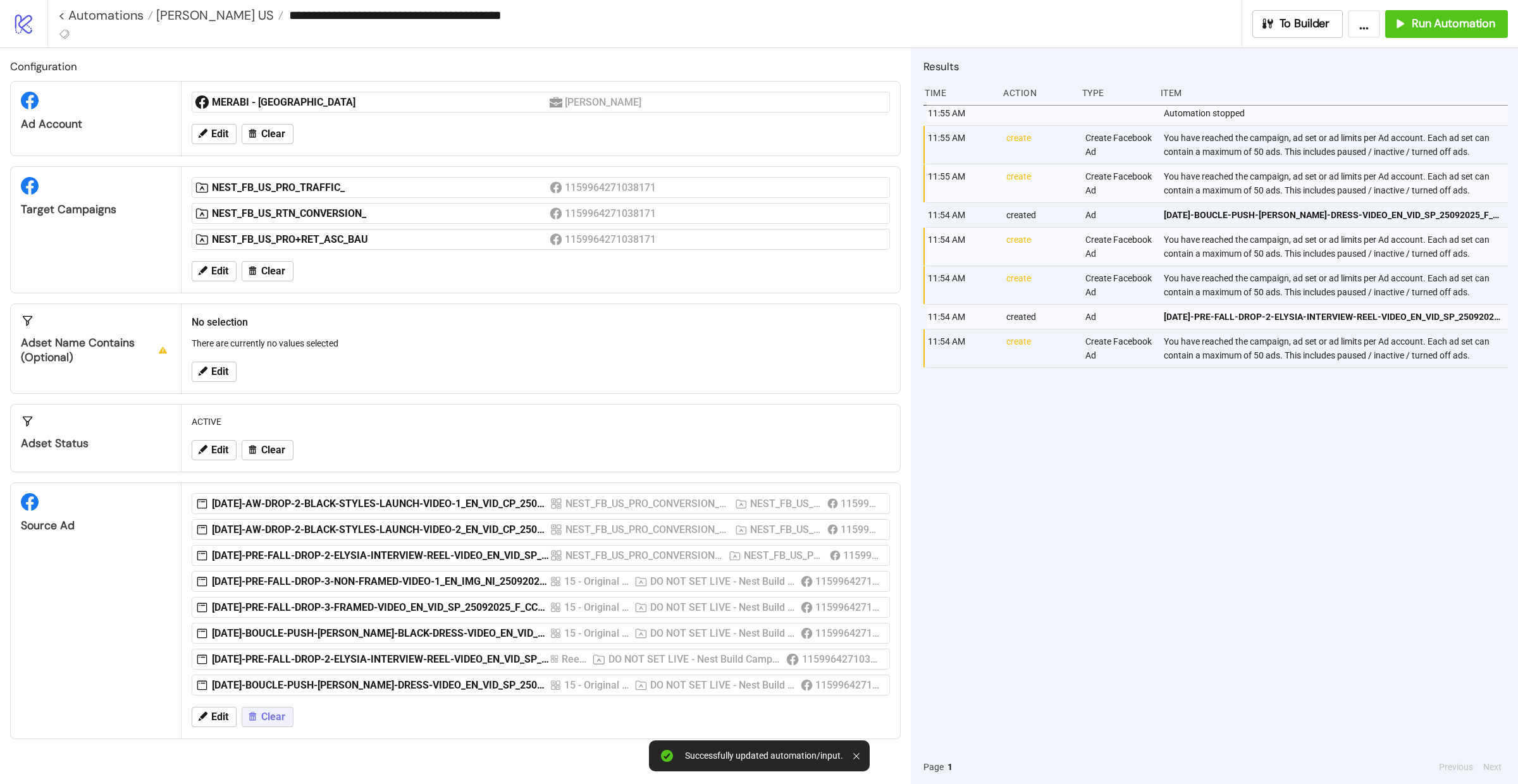
click at [270, 719] on span "Clear" at bounding box center [273, 717] width 24 height 11
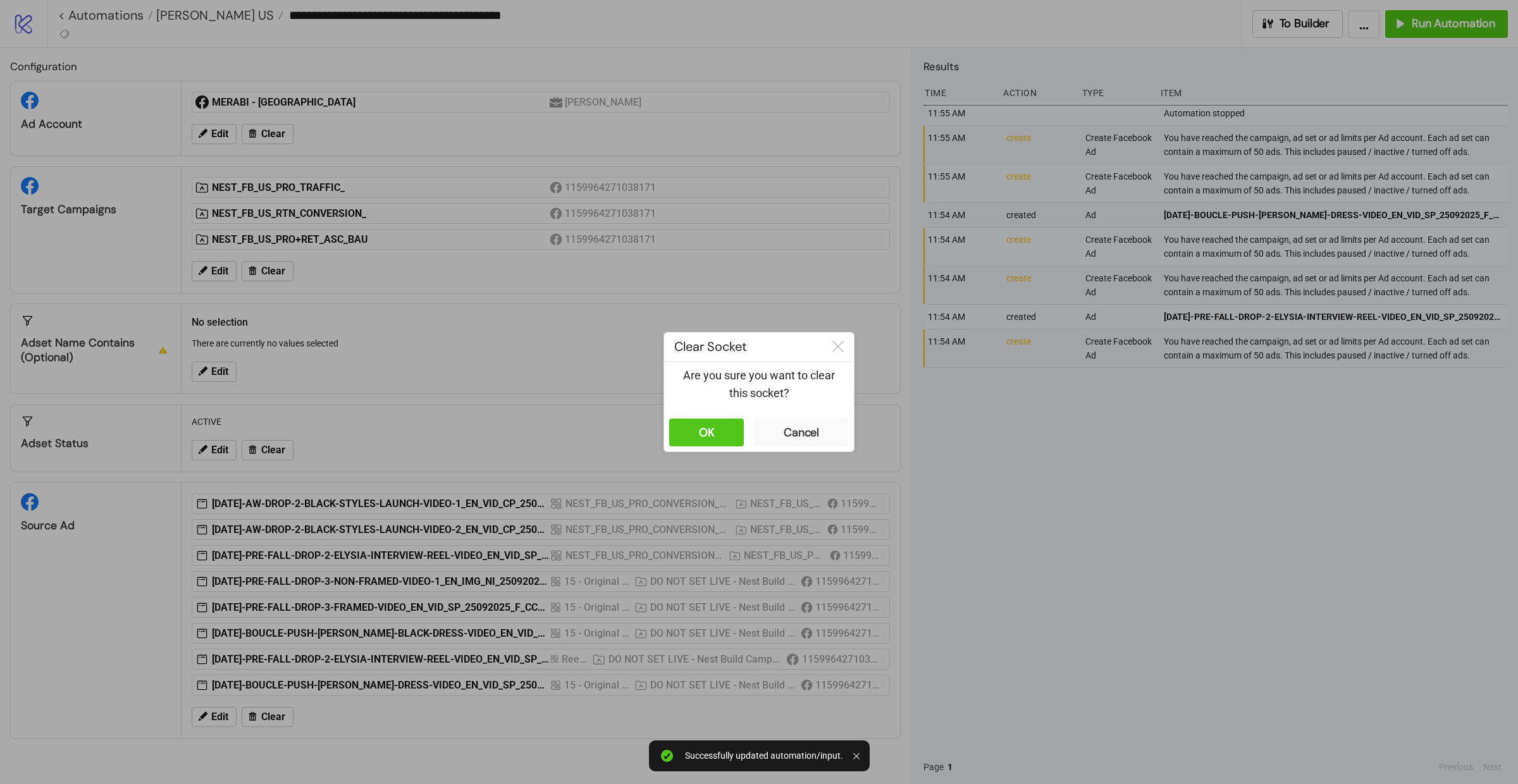
click at [716, 418] on div "OK Cancel" at bounding box center [759, 432] width 190 height 38
click at [708, 432] on div "OK" at bounding box center [707, 432] width 16 height 15
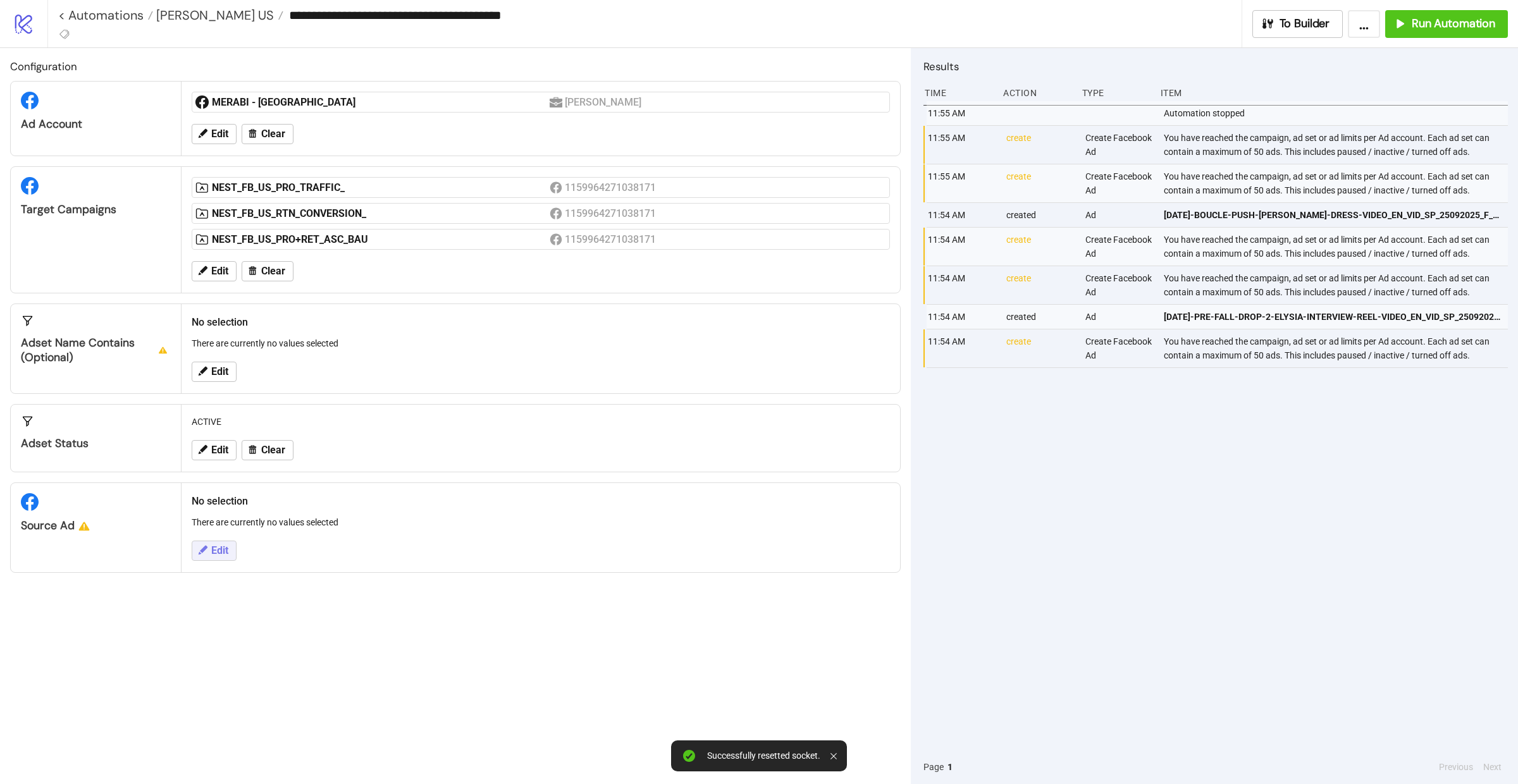
click at [210, 560] on button "Edit" at bounding box center [214, 551] width 45 height 20
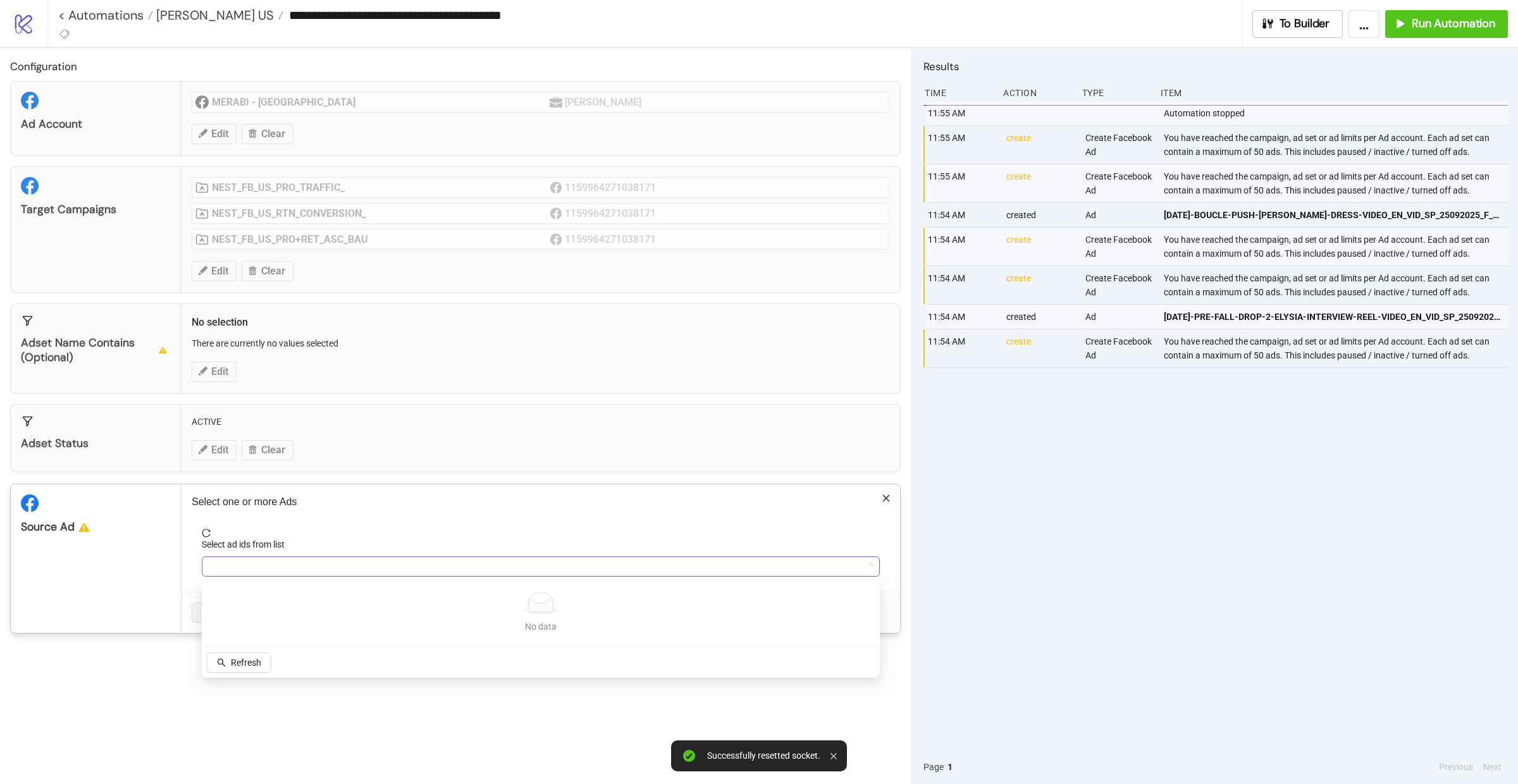
click at [264, 566] on div at bounding box center [534, 566] width 660 height 18
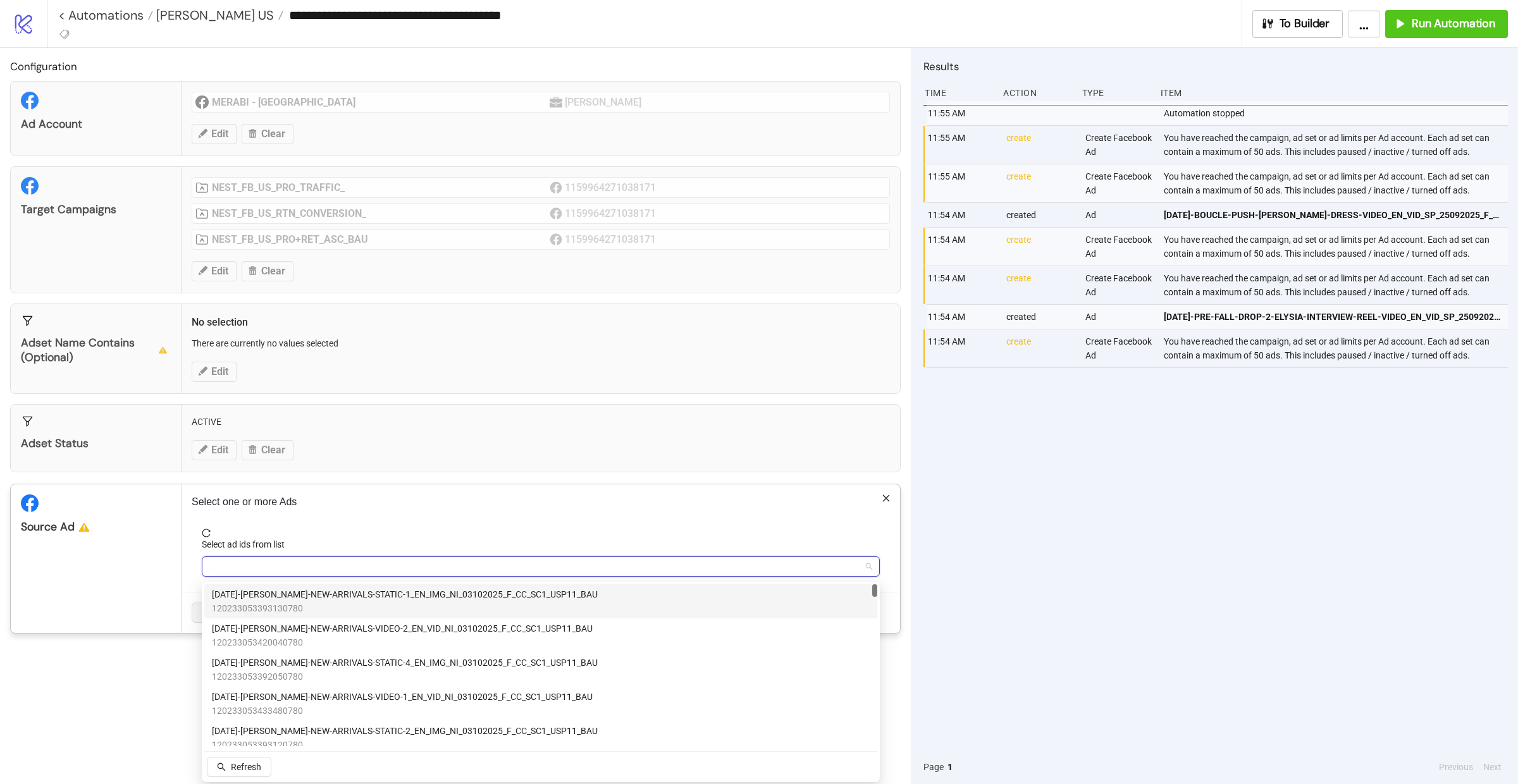
click at [393, 606] on span "120233053393130780" at bounding box center [405, 609] width 386 height 14
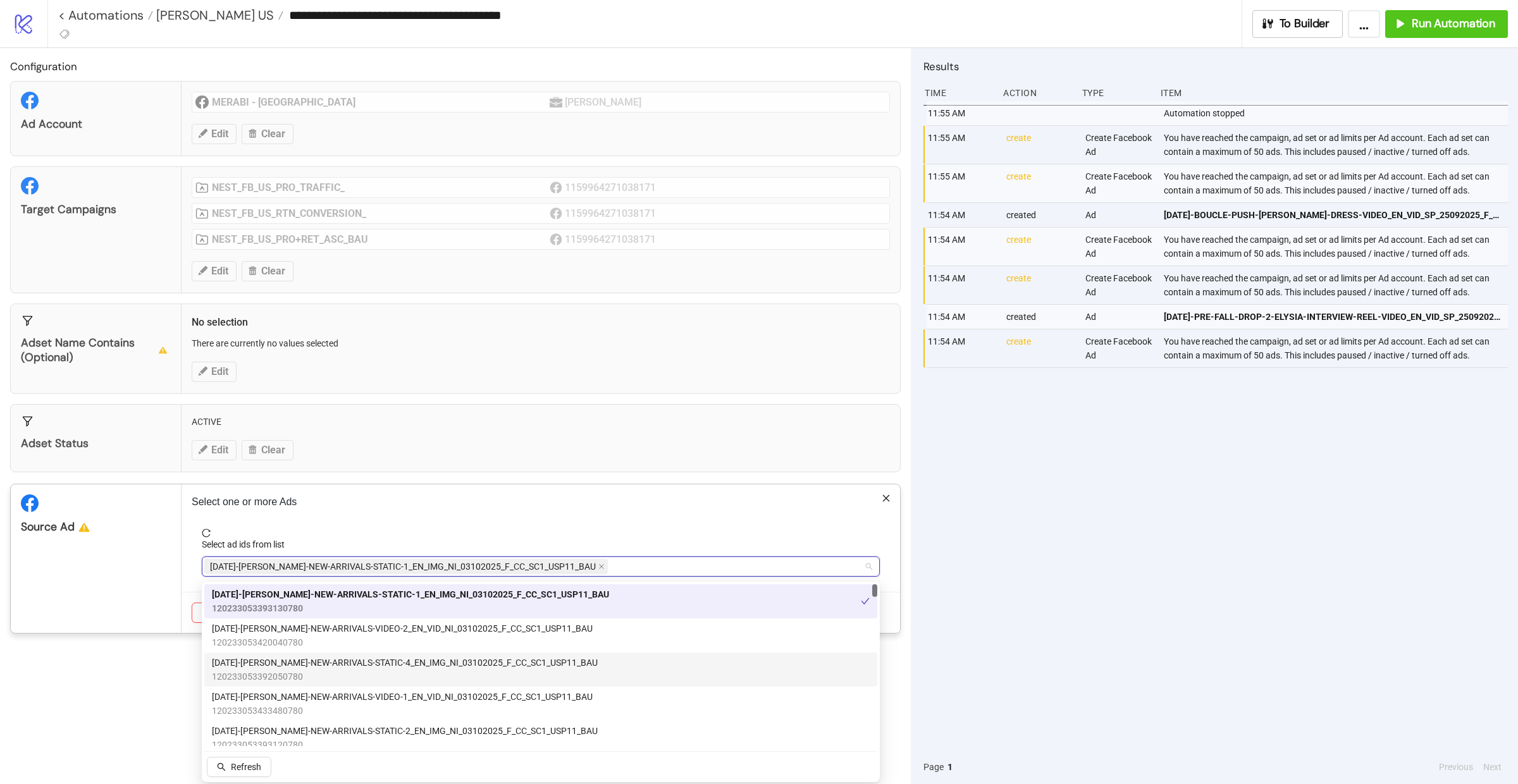
click at [406, 667] on span "AD384-DIANE-BURGUNDY-NEW-ARRIVALS-STATIC-4_EN_IMG_NI_03102025_F_CC_SC1_USP11_BAU" at bounding box center [405, 662] width 386 height 14
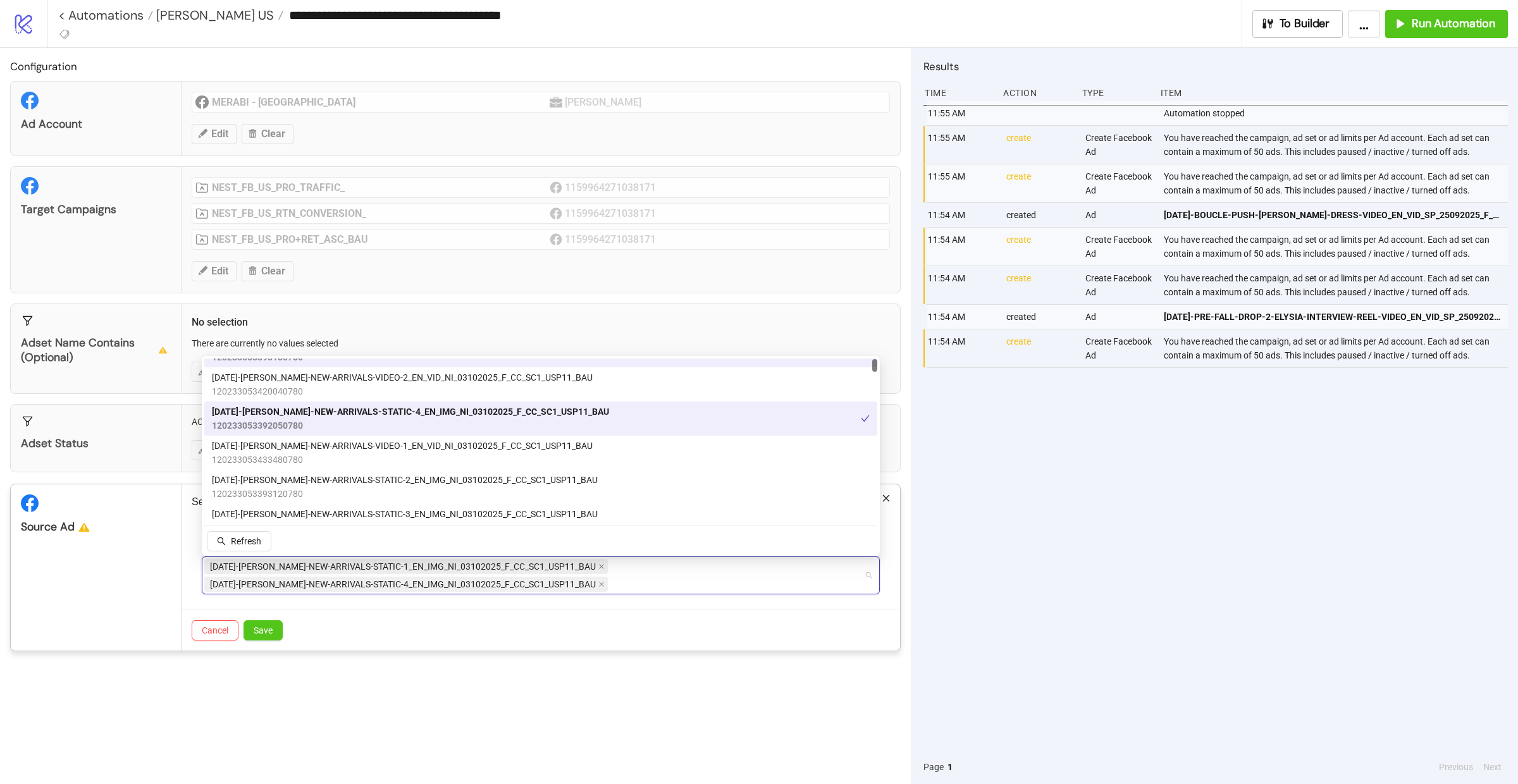
scroll to position [23, 0]
click at [431, 482] on span "AD382-DIANE-BURGUNDY-NEW-ARRIVALS-STATIC-2_EN_IMG_NI_03102025_F_CC_SC1_USP11_BAU" at bounding box center [405, 482] width 386 height 14
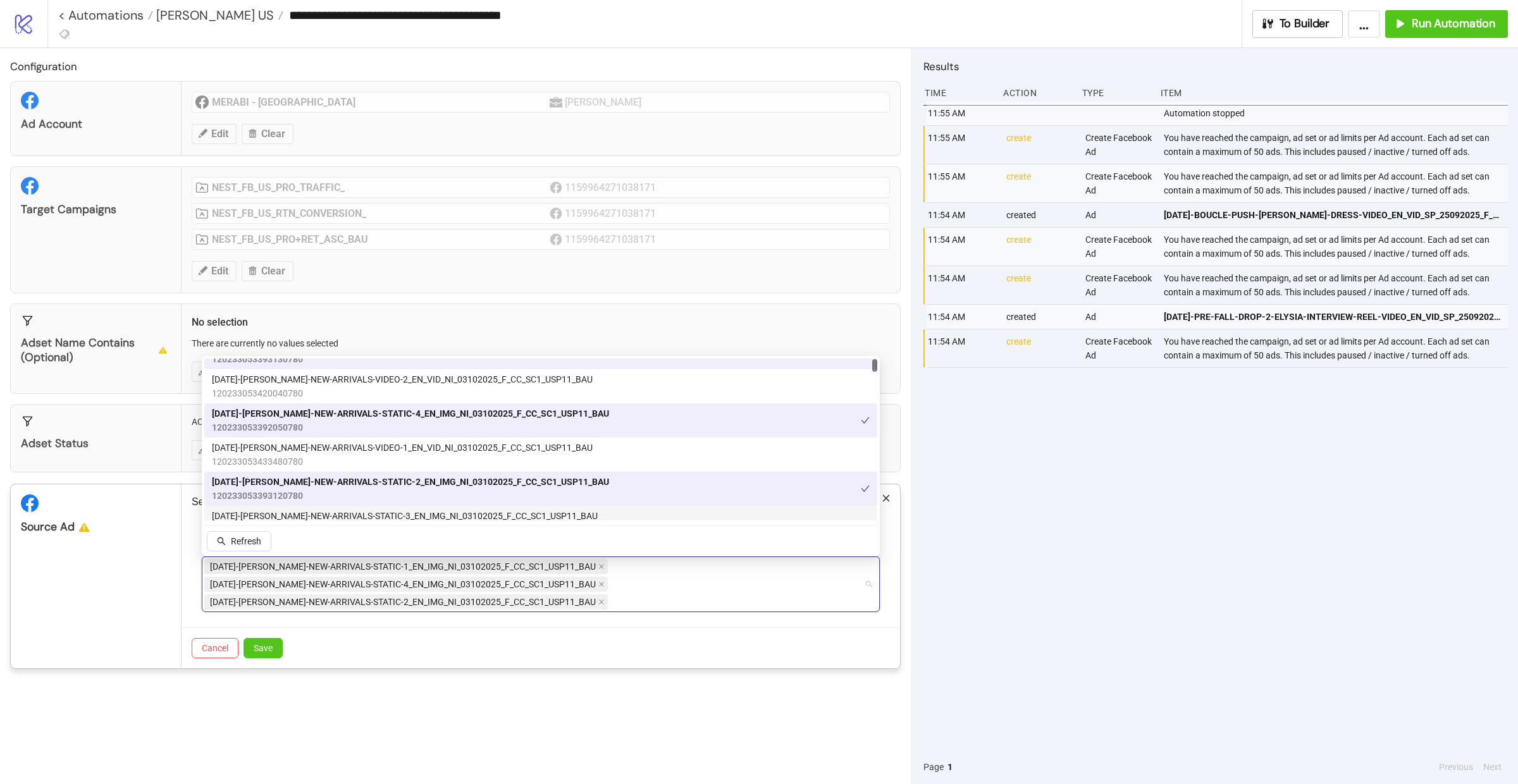
click at [430, 514] on span "AD383-DIANE-BURGUNDY-NEW-ARRIVALS-STATIC-3_EN_IMG_NI_03102025_F_CC_SC1_USP11_BAU" at bounding box center [405, 516] width 386 height 14
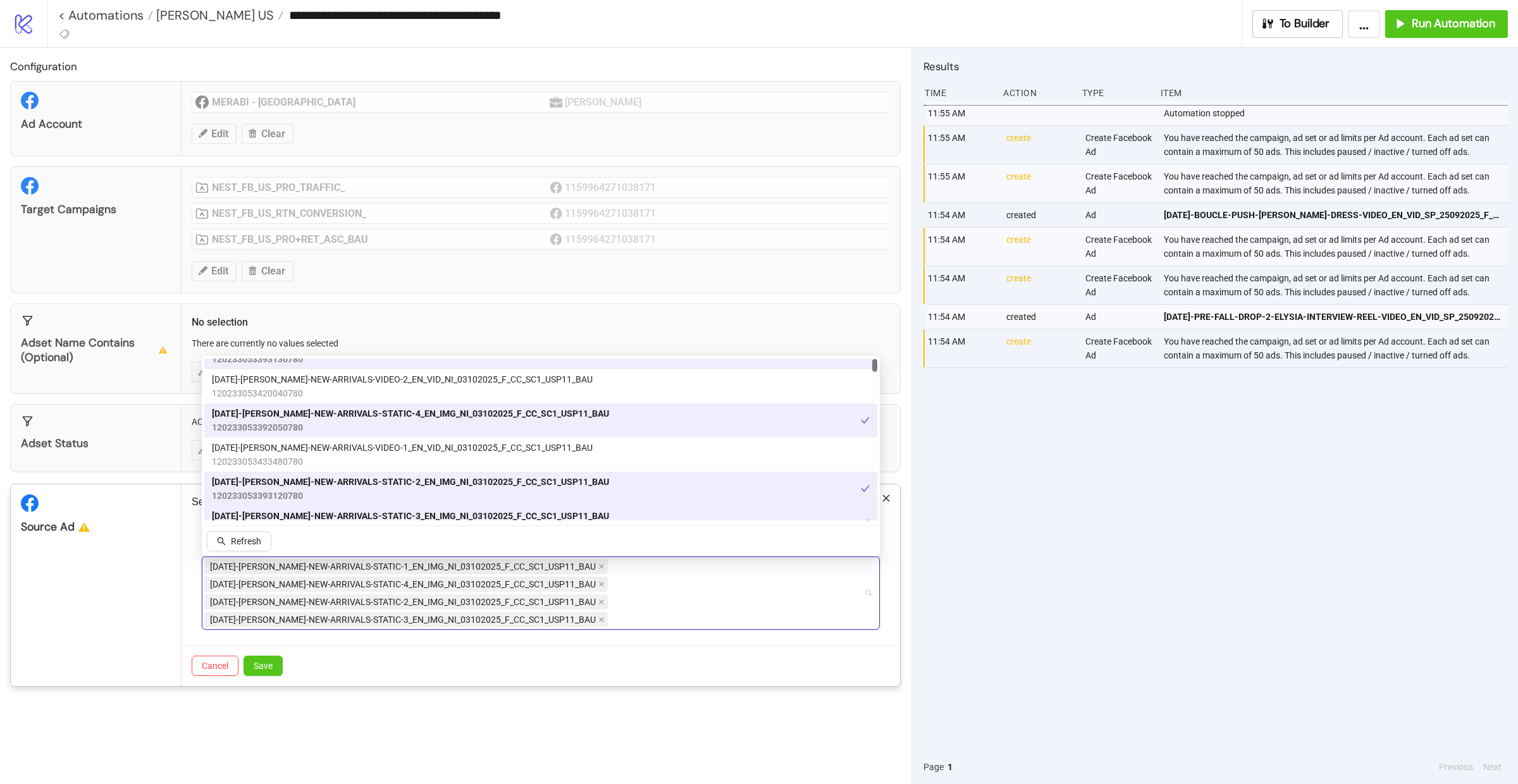
scroll to position [2, 0]
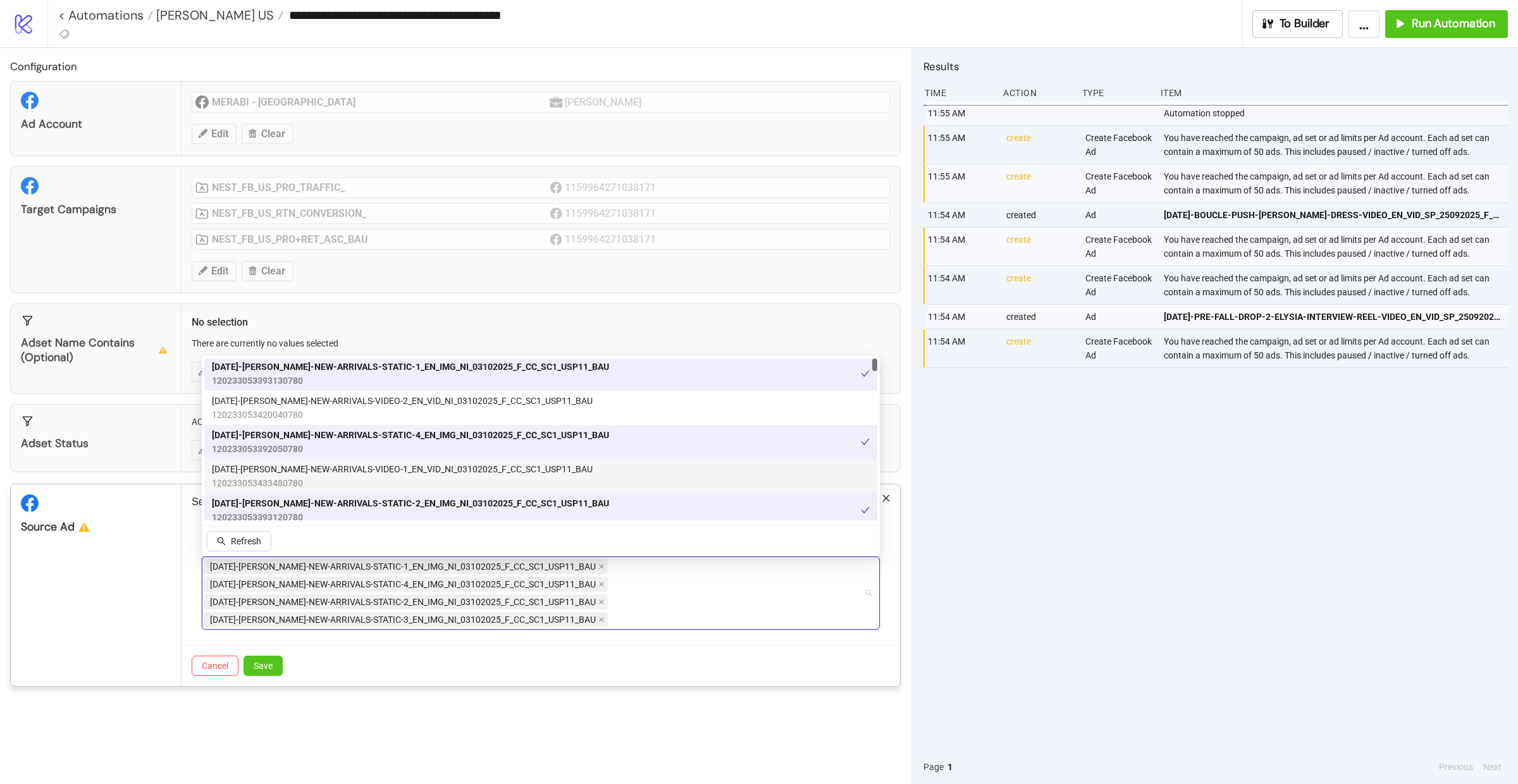
click at [416, 473] on span "AD385-DIANE-BURGUNDY-NEW-ARRIVALS-VIDEO-1_EN_VID_NI_03102025_F_CC_SC1_USP11_BAU" at bounding box center [402, 469] width 381 height 14
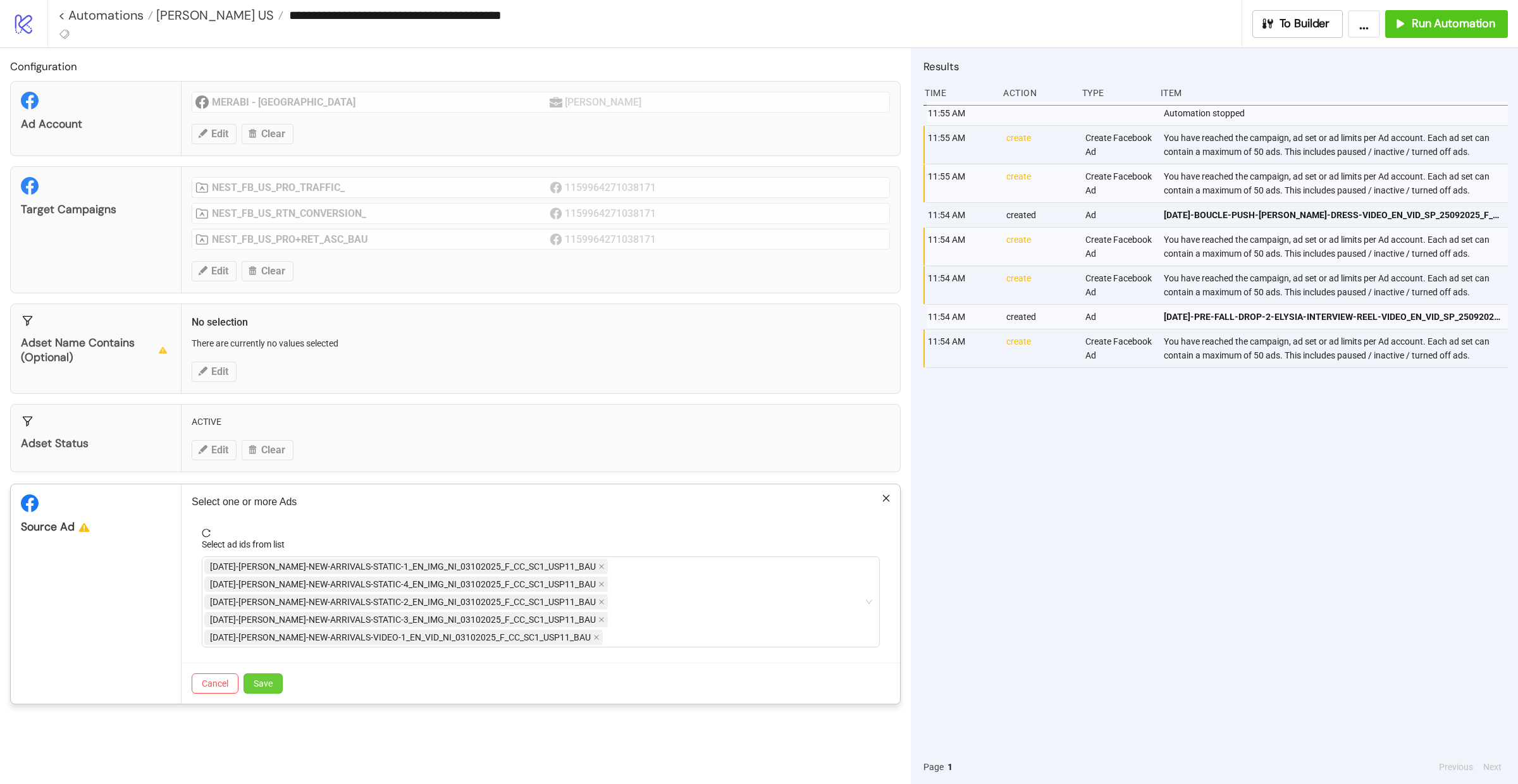
click at [276, 685] on button "Save" at bounding box center [263, 683] width 39 height 20
